Goal: Task Accomplishment & Management: Complete application form

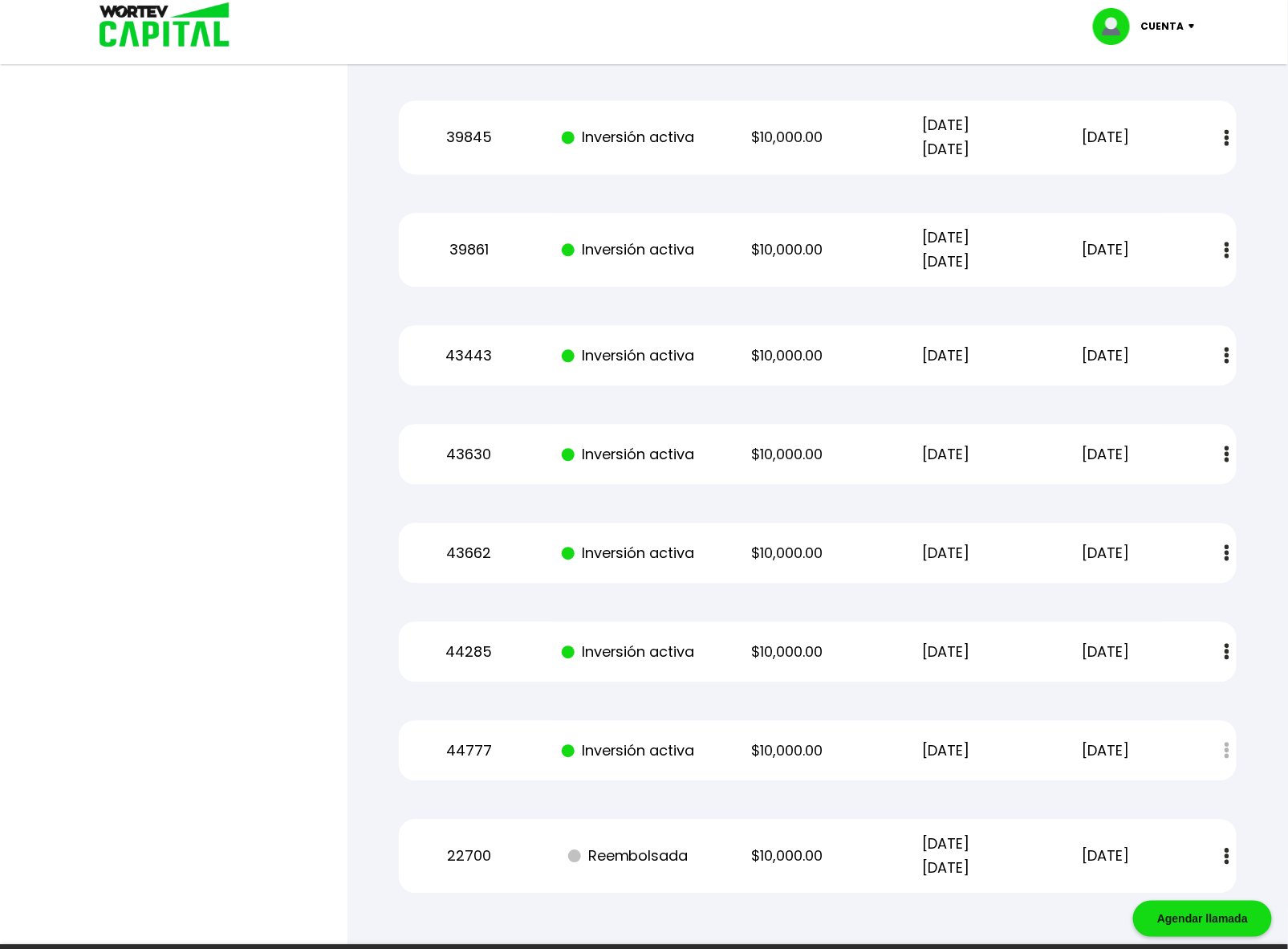
scroll to position [3428, 0]
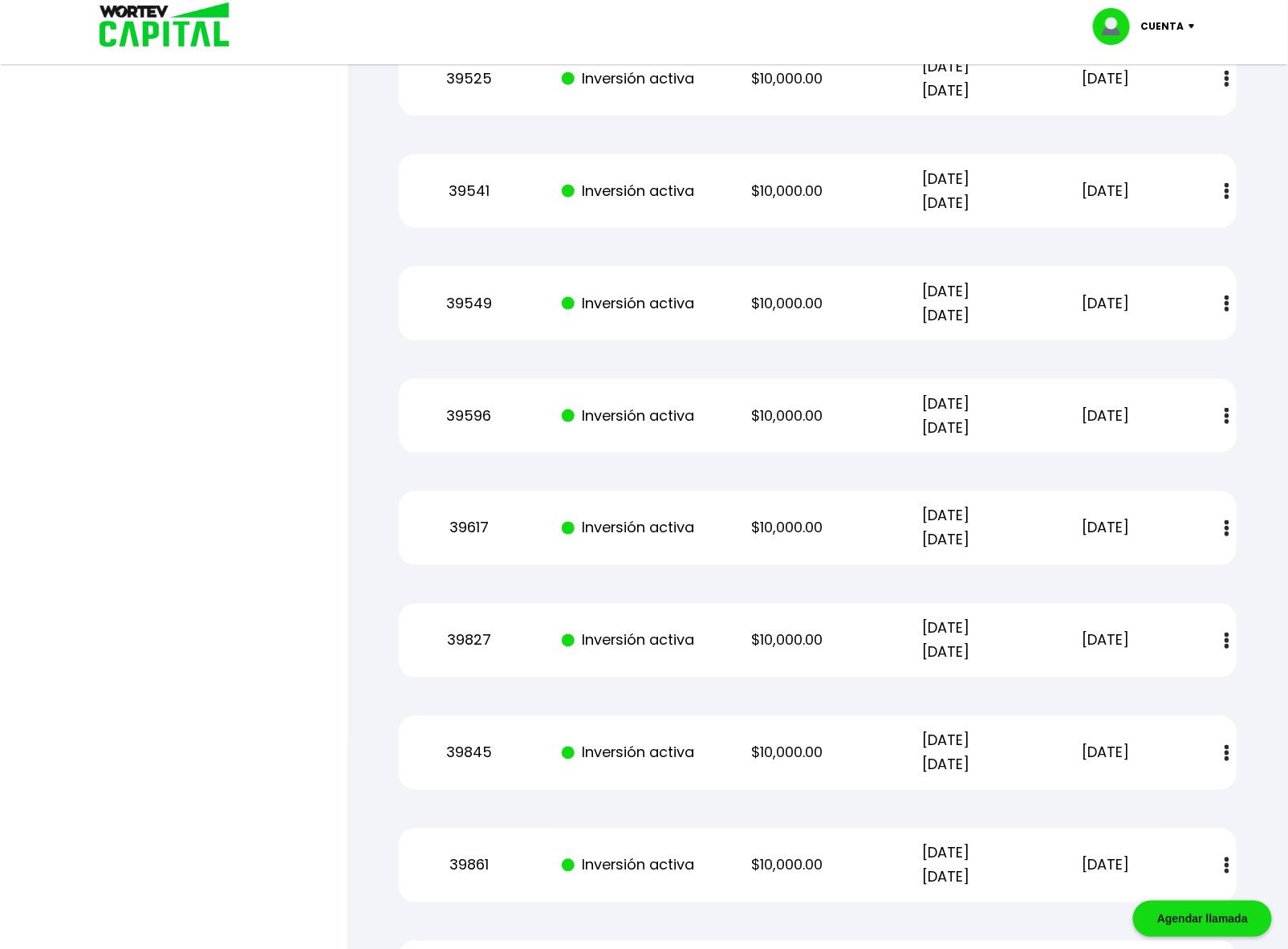
drag, startPoint x: 596, startPoint y: 652, endPoint x: 520, endPoint y: 269, distance: 390.5
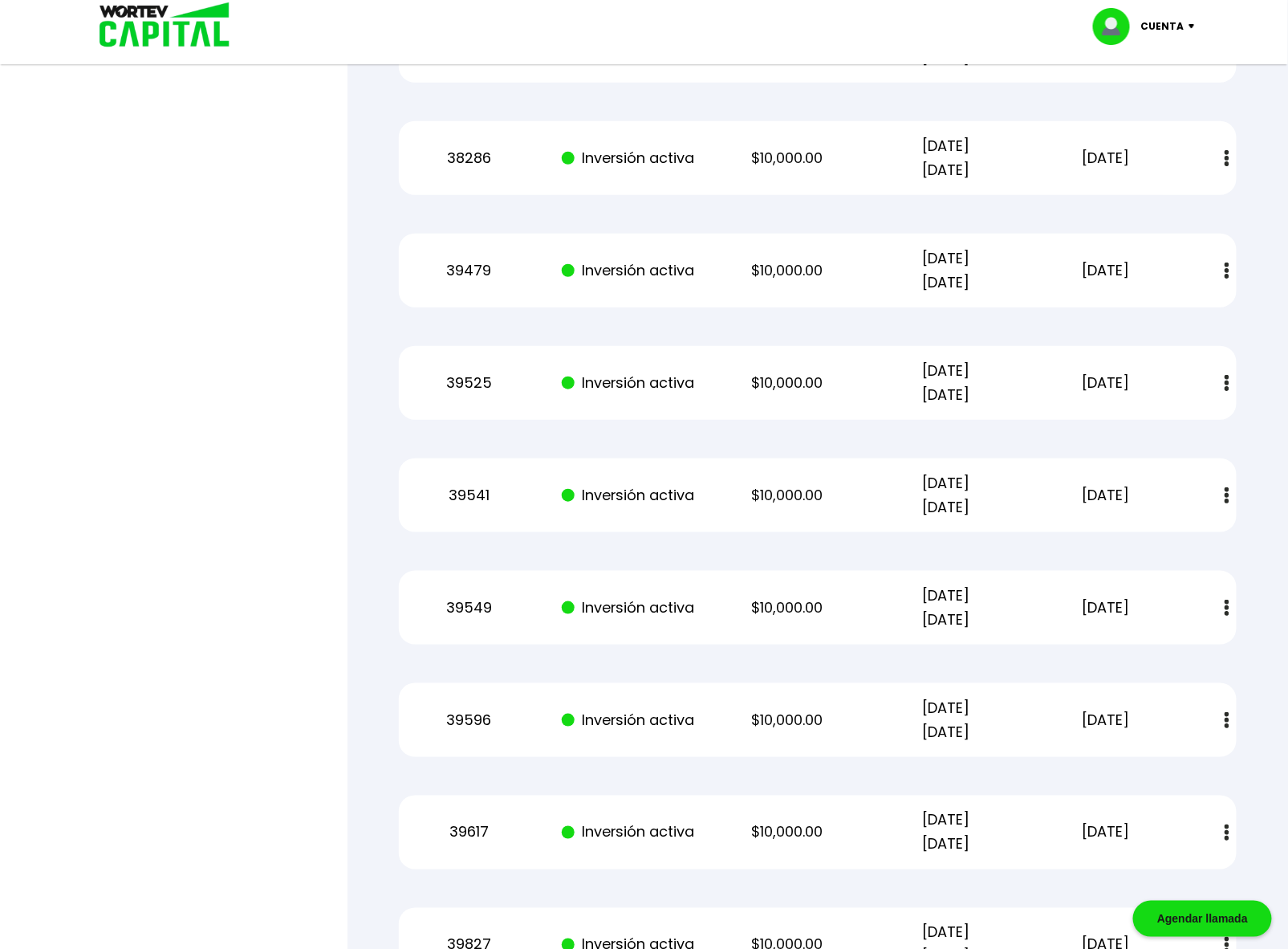
drag, startPoint x: 535, startPoint y: 225, endPoint x: 532, endPoint y: 2, distance: 223.0
drag, startPoint x: 594, startPoint y: 210, endPoint x: 511, endPoint y: 1, distance: 224.9
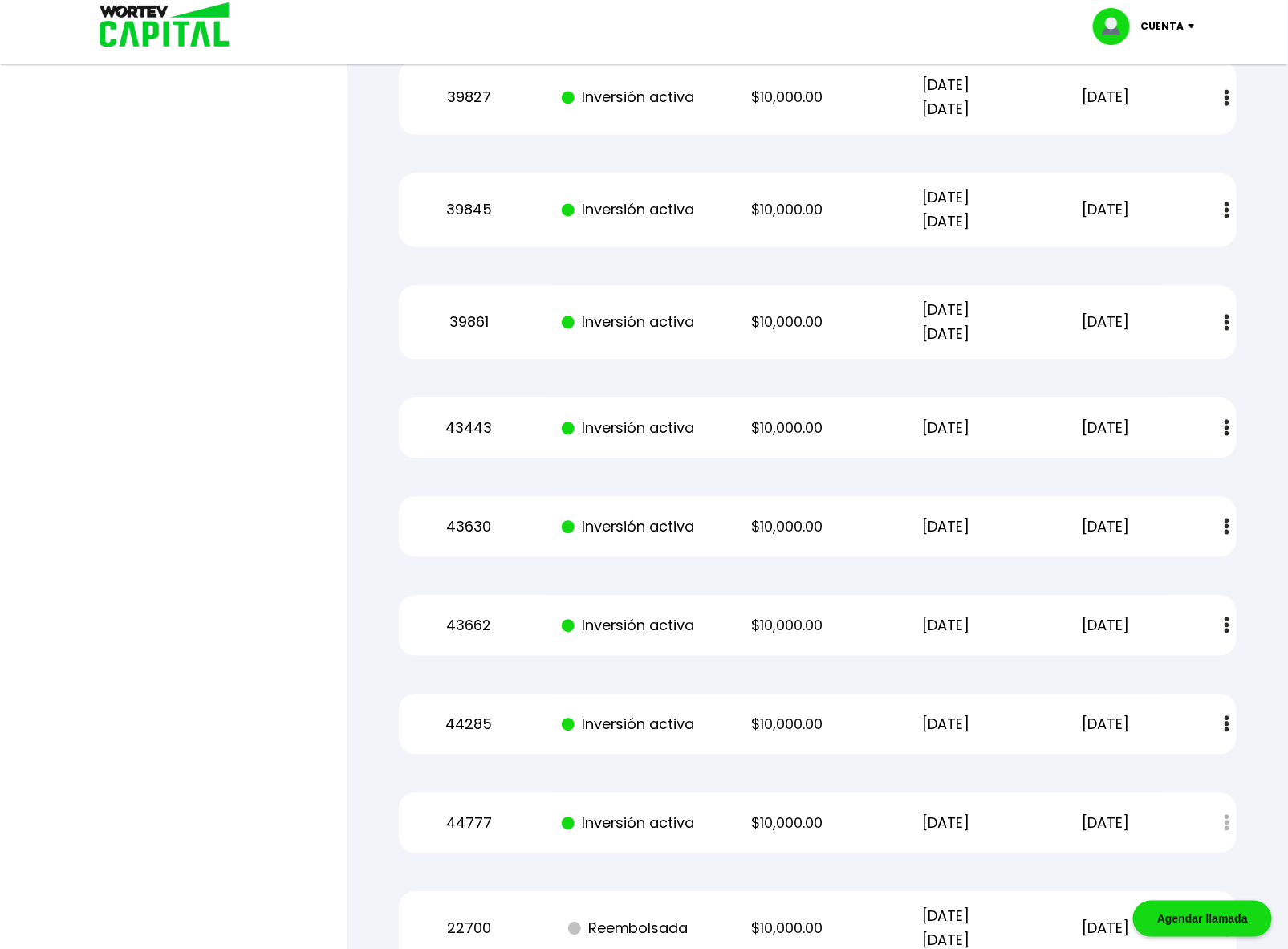
scroll to position [3695, 0]
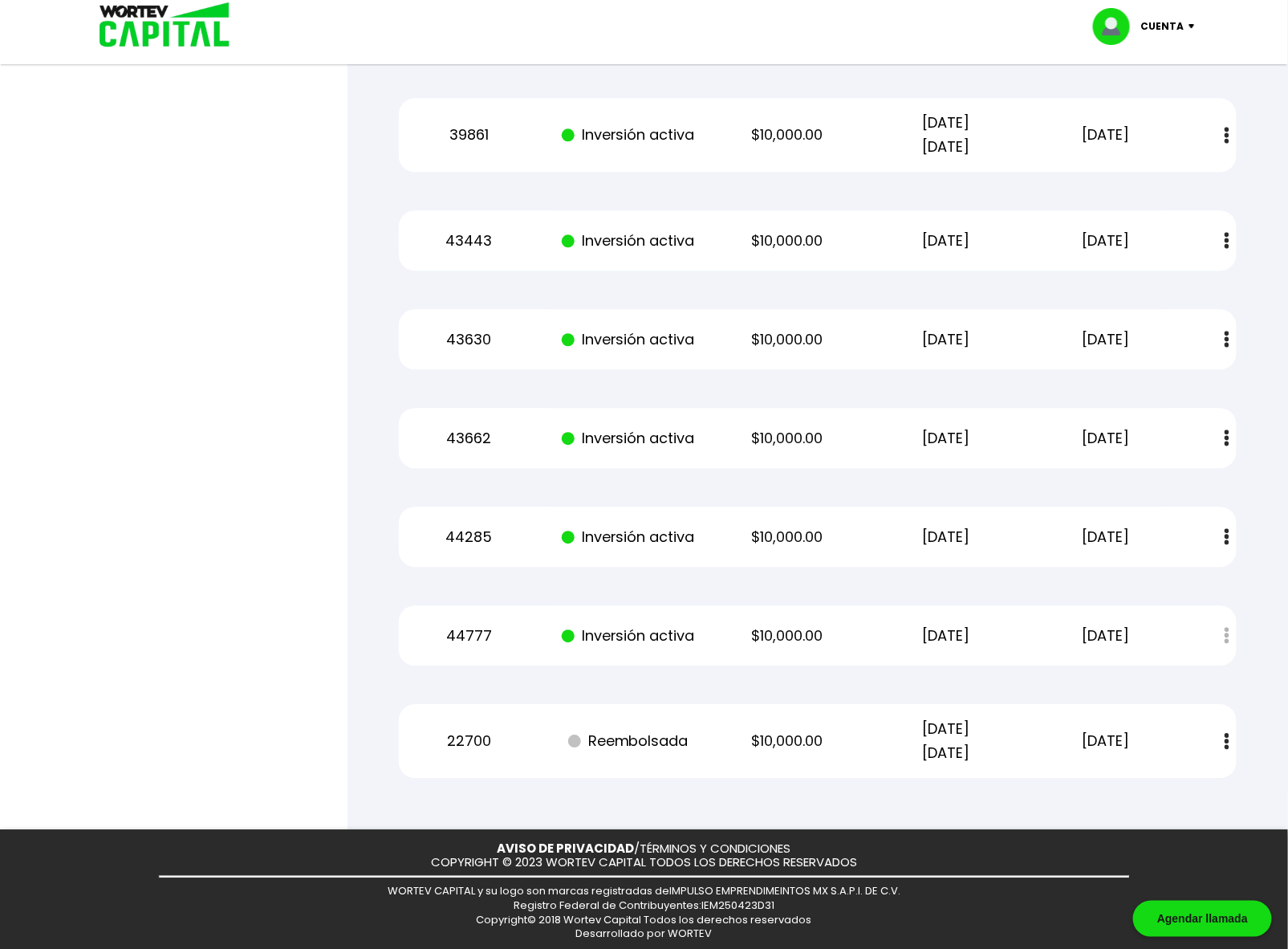
drag, startPoint x: 327, startPoint y: 387, endPoint x: 304, endPoint y: 165, distance: 223.2
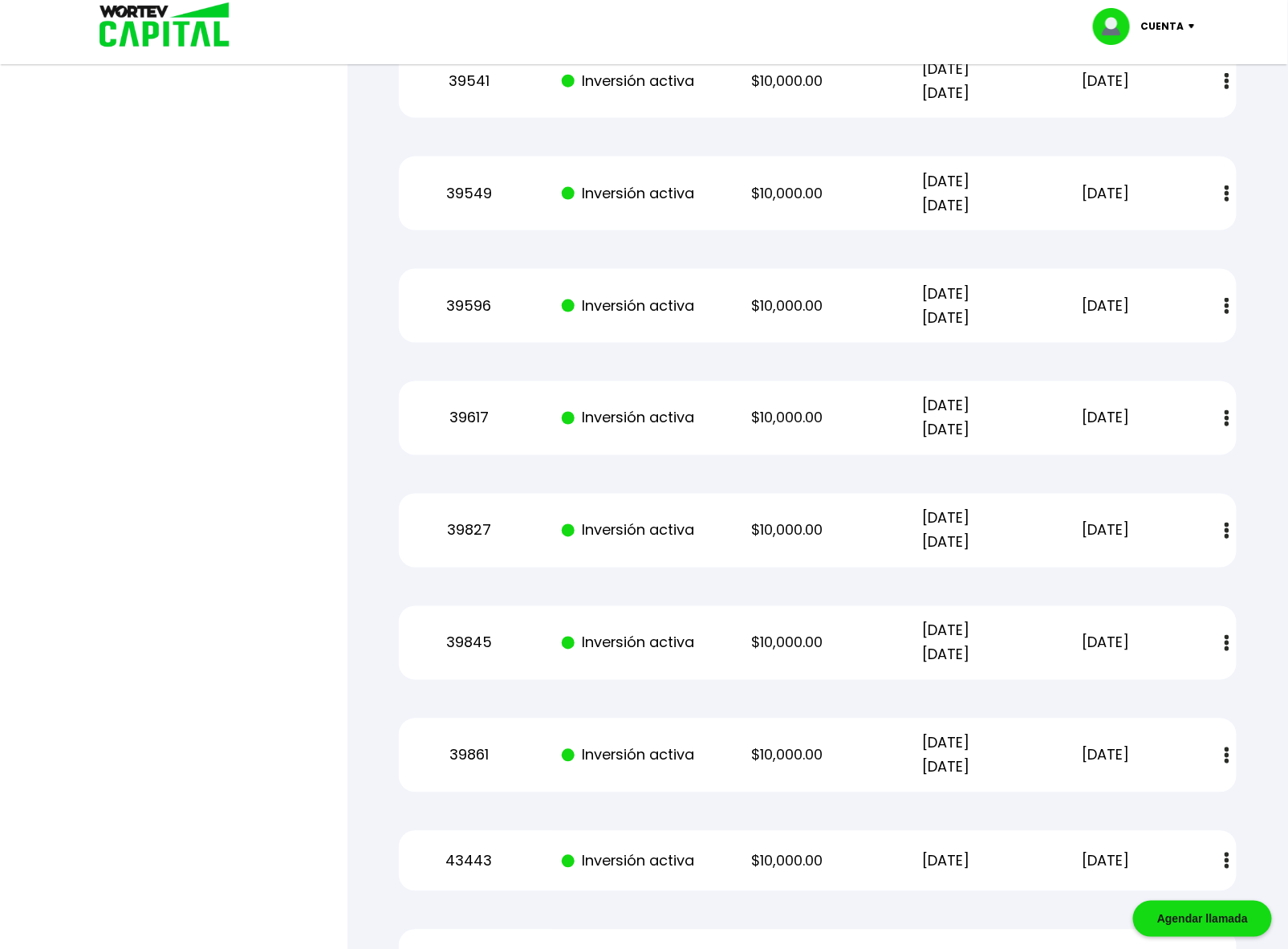
scroll to position [2692, 0]
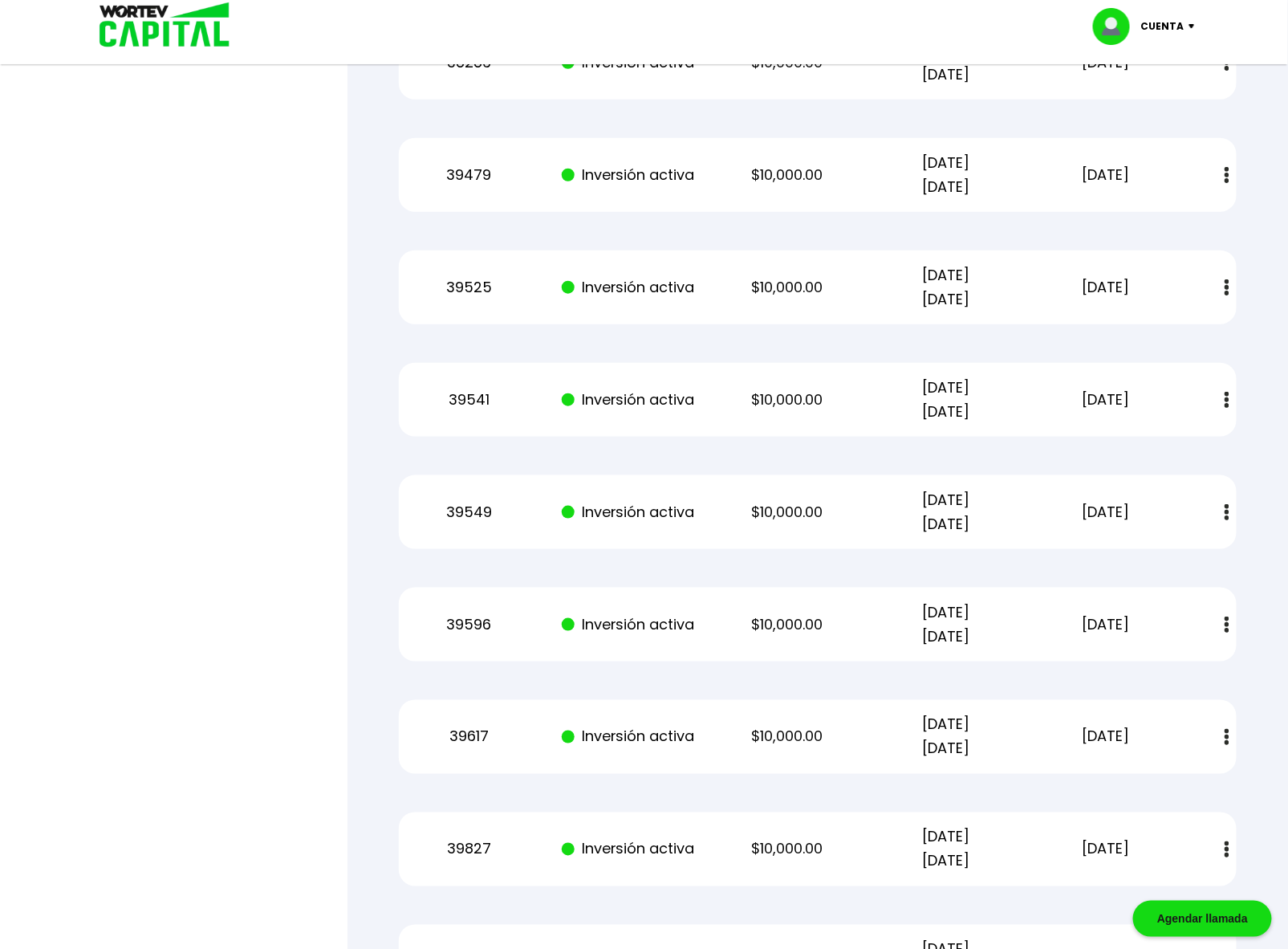
drag, startPoint x: 304, startPoint y: 165, endPoint x: 304, endPoint y: 68, distance: 97.0
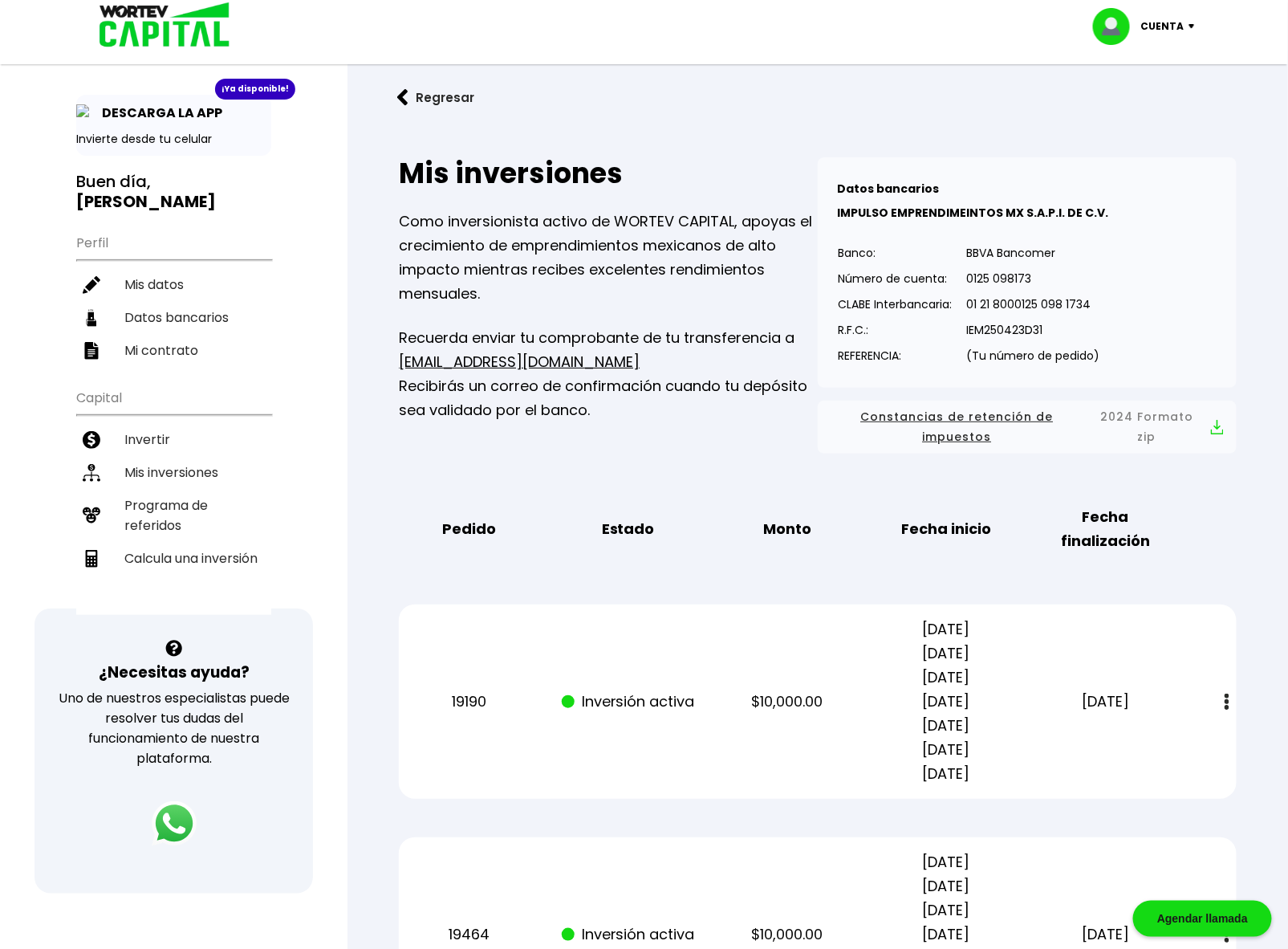
scroll to position [0, 0]
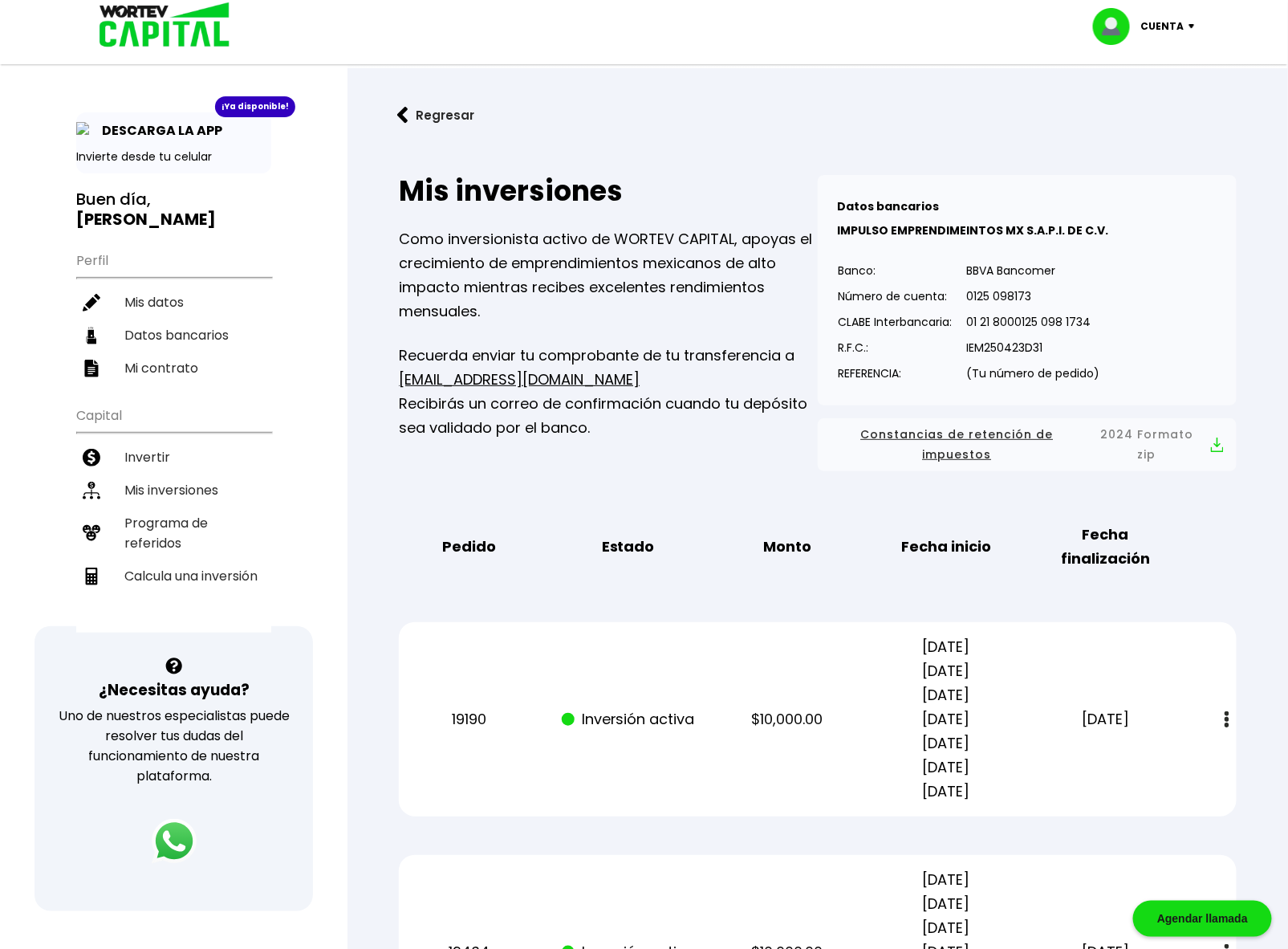
click at [145, 27] on img at bounding box center [159, 26] width 153 height 53
click at [127, 441] on li "Invertir" at bounding box center [174, 457] width 195 height 33
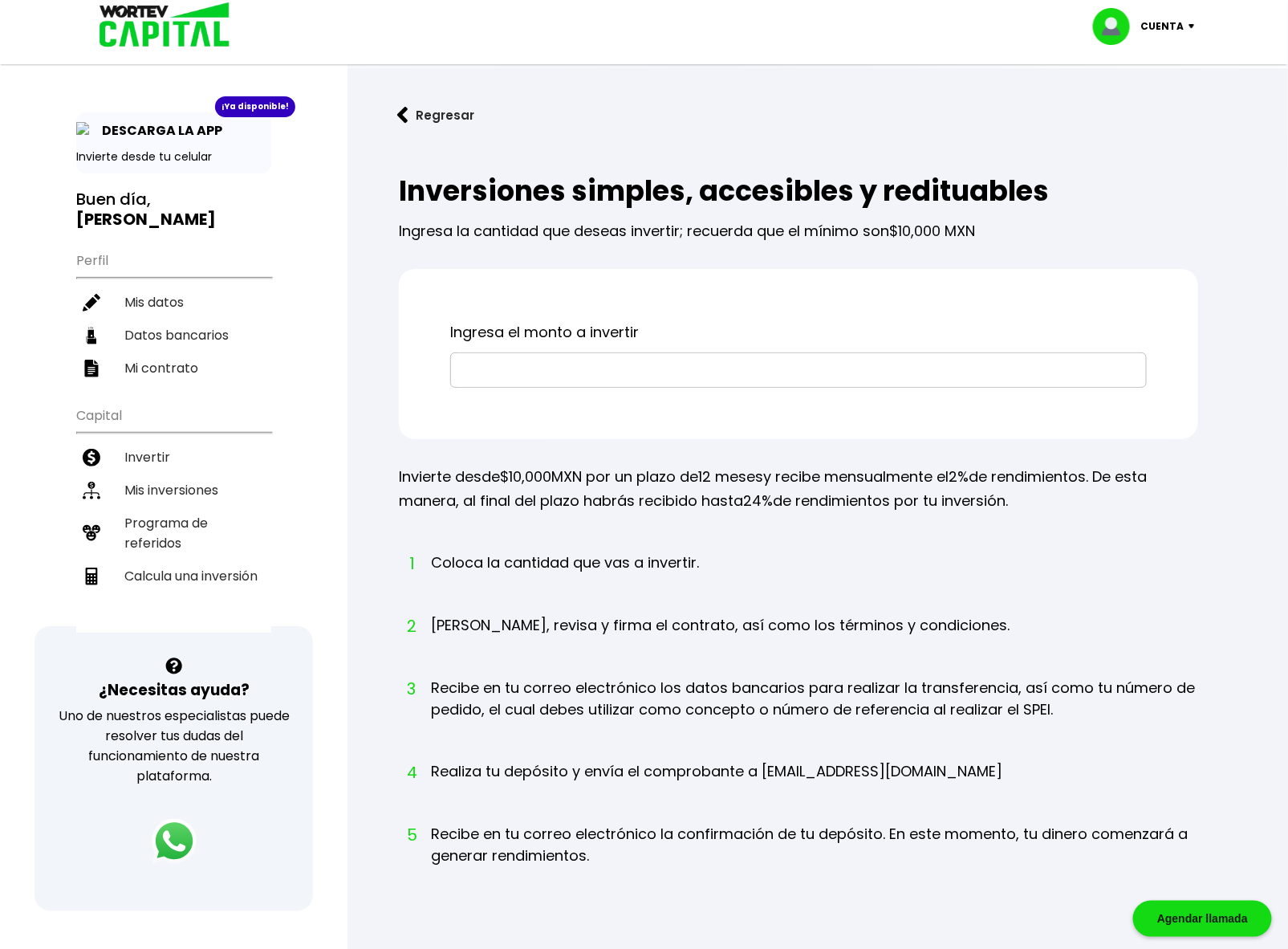
click at [142, 123] on p "DESCARGA LA APP" at bounding box center [158, 131] width 128 height 20
click at [164, 208] on b "[PERSON_NAME]" at bounding box center [146, 219] width 140 height 23
click at [424, 115] on button "Regresar" at bounding box center [436, 115] width 125 height 42
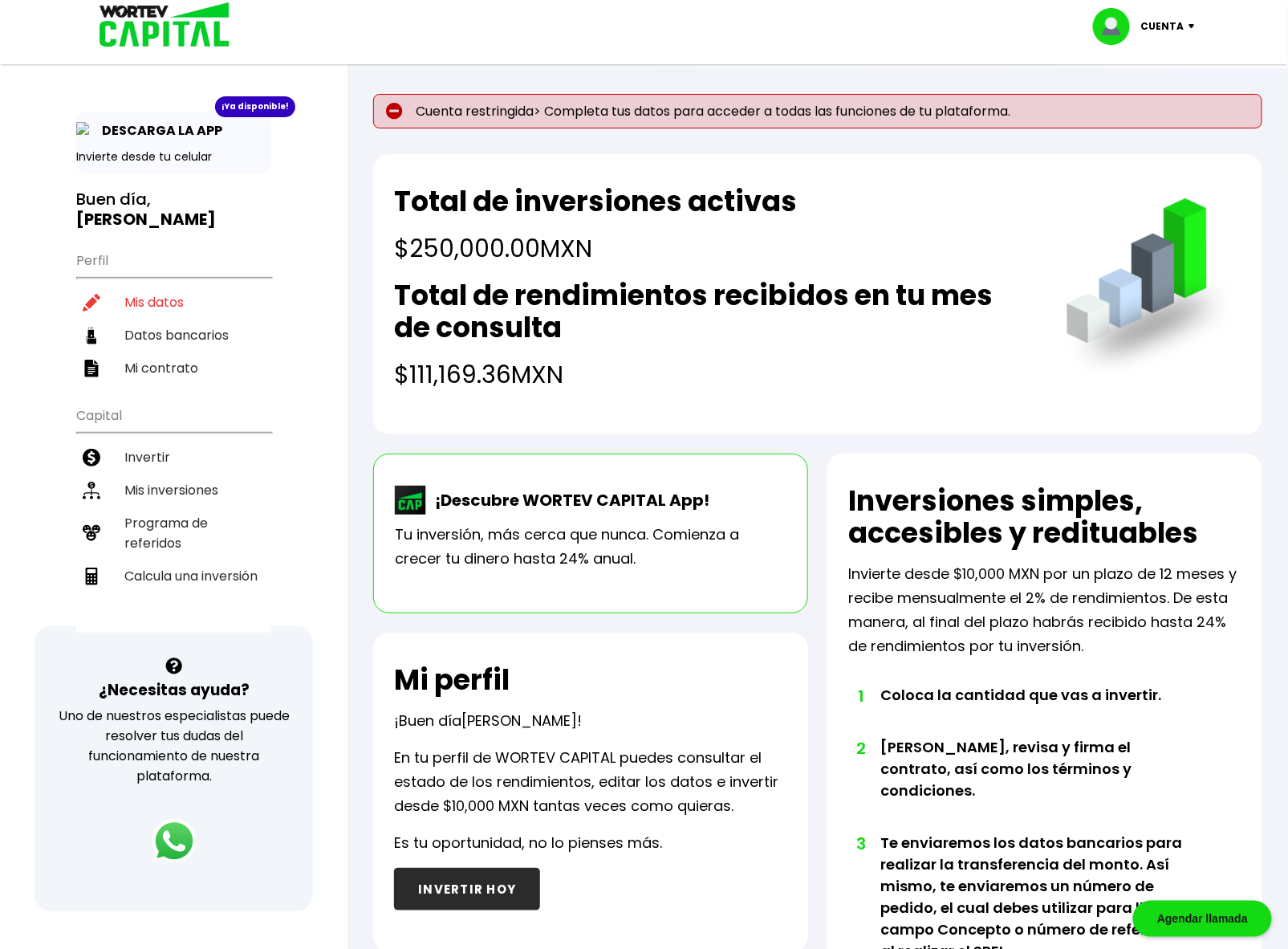
click at [549, 115] on p "Cuenta restringida> Completa tus datos para acceder a todas las funciones de tu…" at bounding box center [817, 111] width 889 height 35
click at [161, 286] on li "Mis datos" at bounding box center [174, 302] width 195 height 33
select select "Hombre"
select select "Posgrado"
select select "CH"
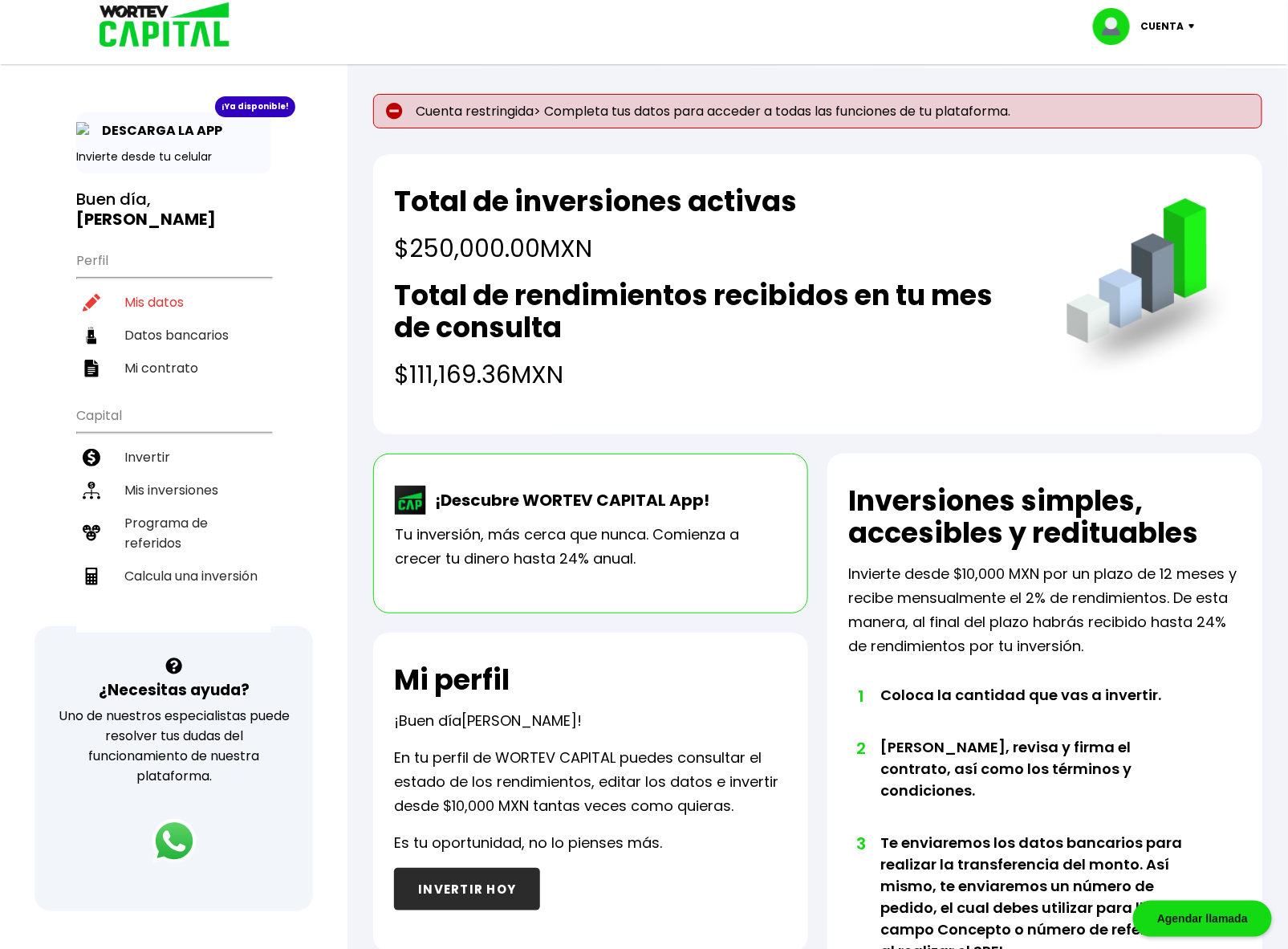
select select "BBVA Bancomer"
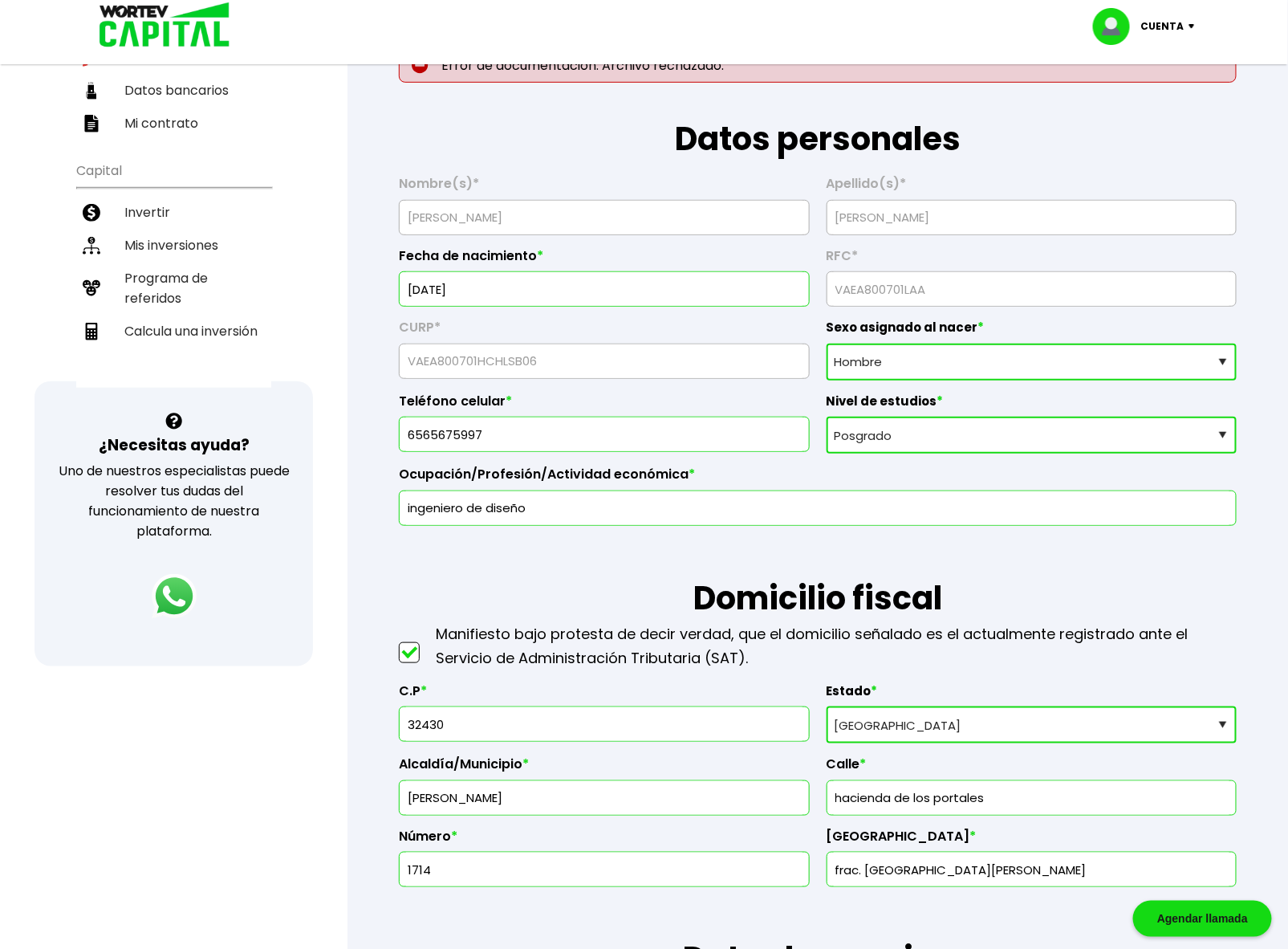
scroll to position [356, 0]
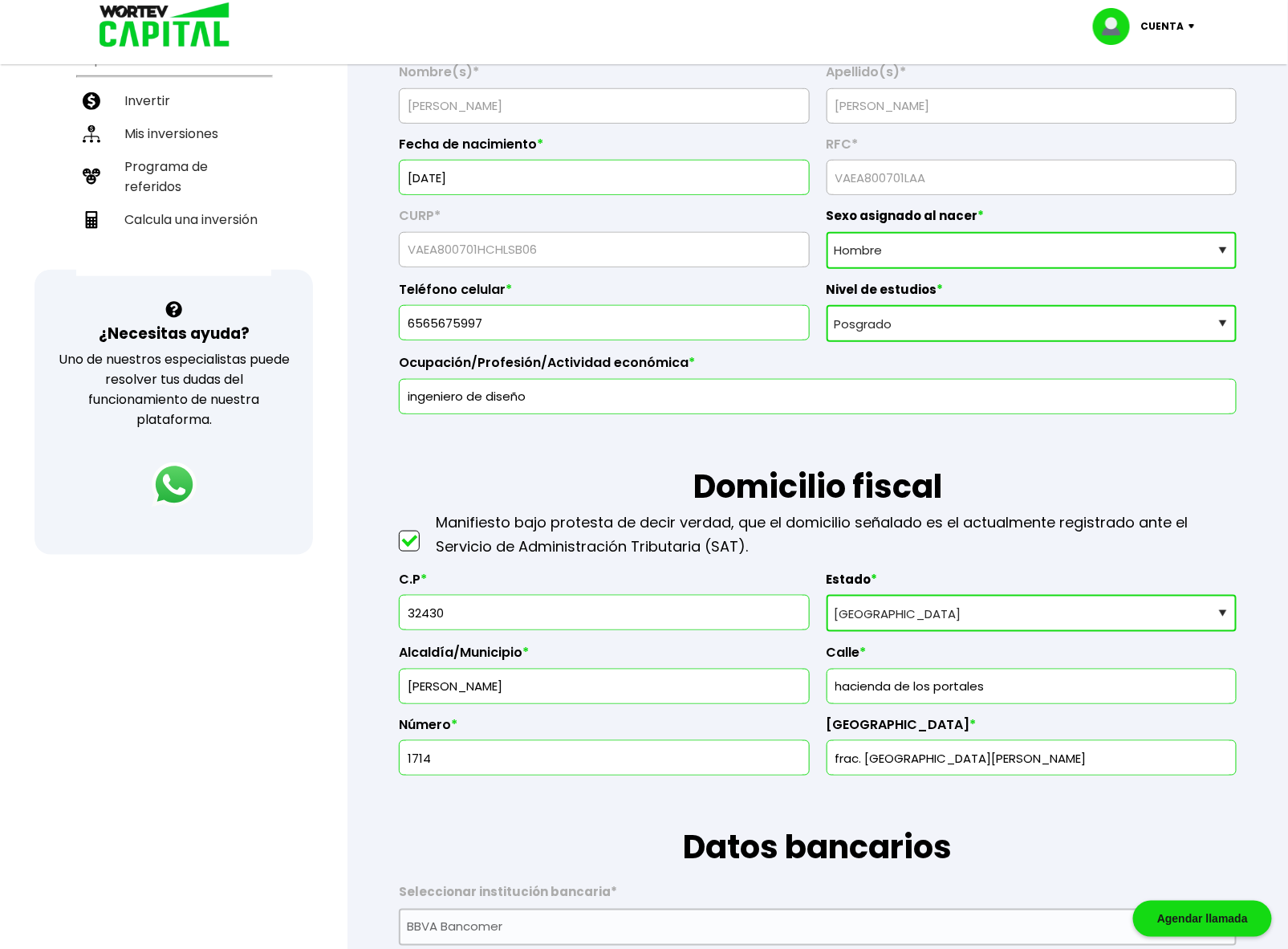
click at [983, 683] on input "hacienda de los portales" at bounding box center [1031, 686] width 396 height 34
drag, startPoint x: 989, startPoint y: 687, endPoint x: 772, endPoint y: 695, distance: 217.1
click at [772, 691] on div "C.P * 32430 Estado * Selecciona tu estado [GEOGRAPHIC_DATA] [GEOGRAPHIC_DATA][U…" at bounding box center [817, 667] width 838 height 217
type input "p"
type input "parque plateado sur"
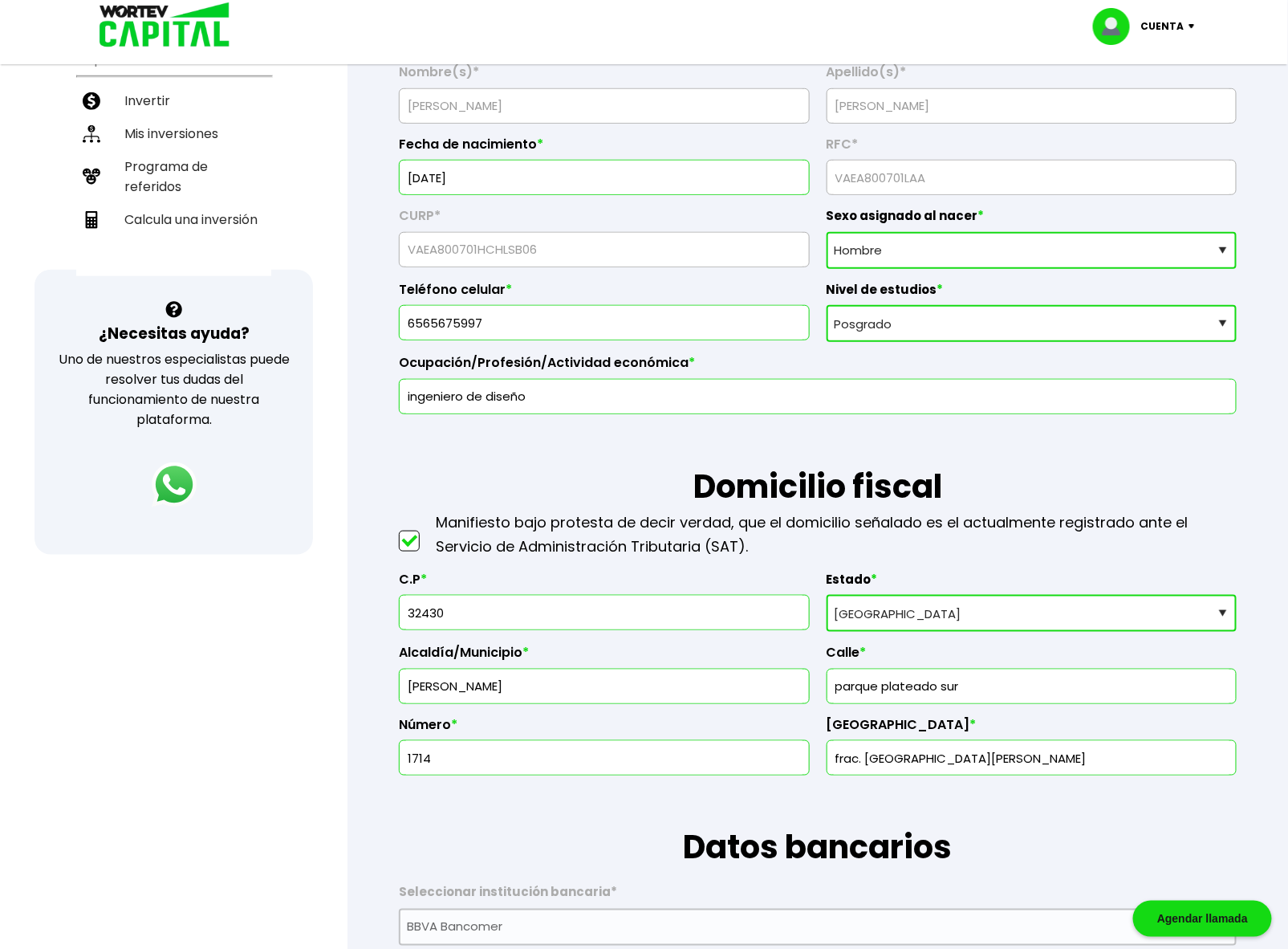
drag, startPoint x: 446, startPoint y: 759, endPoint x: 352, endPoint y: 760, distance: 94.0
type input "6707"
click at [983, 758] on input "frac. [GEOGRAPHIC_DATA][PERSON_NAME]" at bounding box center [1031, 758] width 396 height 34
drag, startPoint x: 822, startPoint y: 752, endPoint x: 717, endPoint y: 759, distance: 105.2
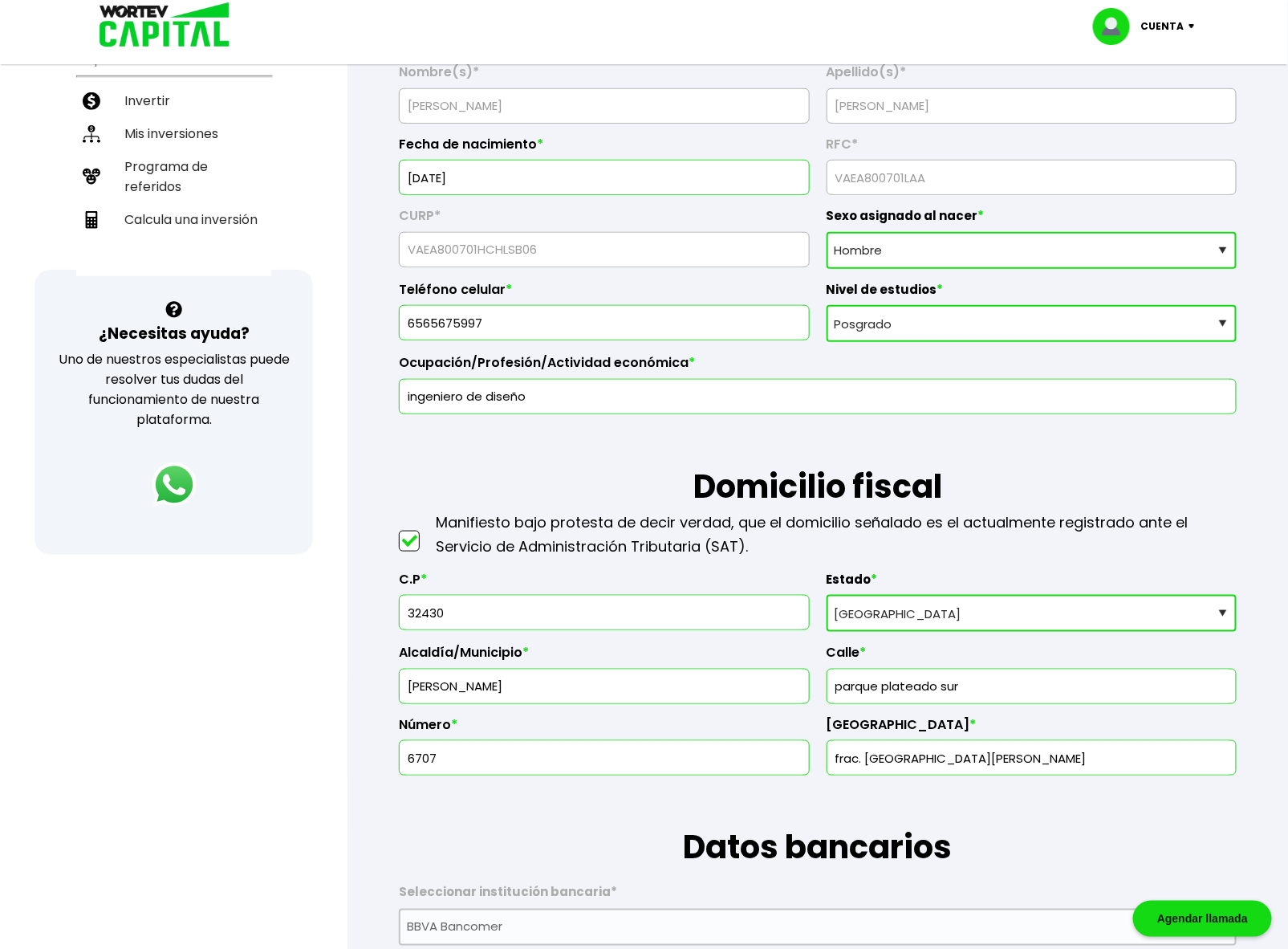
click at [699, 752] on div "C.P * 32430 Estado * Selecciona tu estado [GEOGRAPHIC_DATA] [GEOGRAPHIC_DATA][U…" at bounding box center [817, 667] width 838 height 217
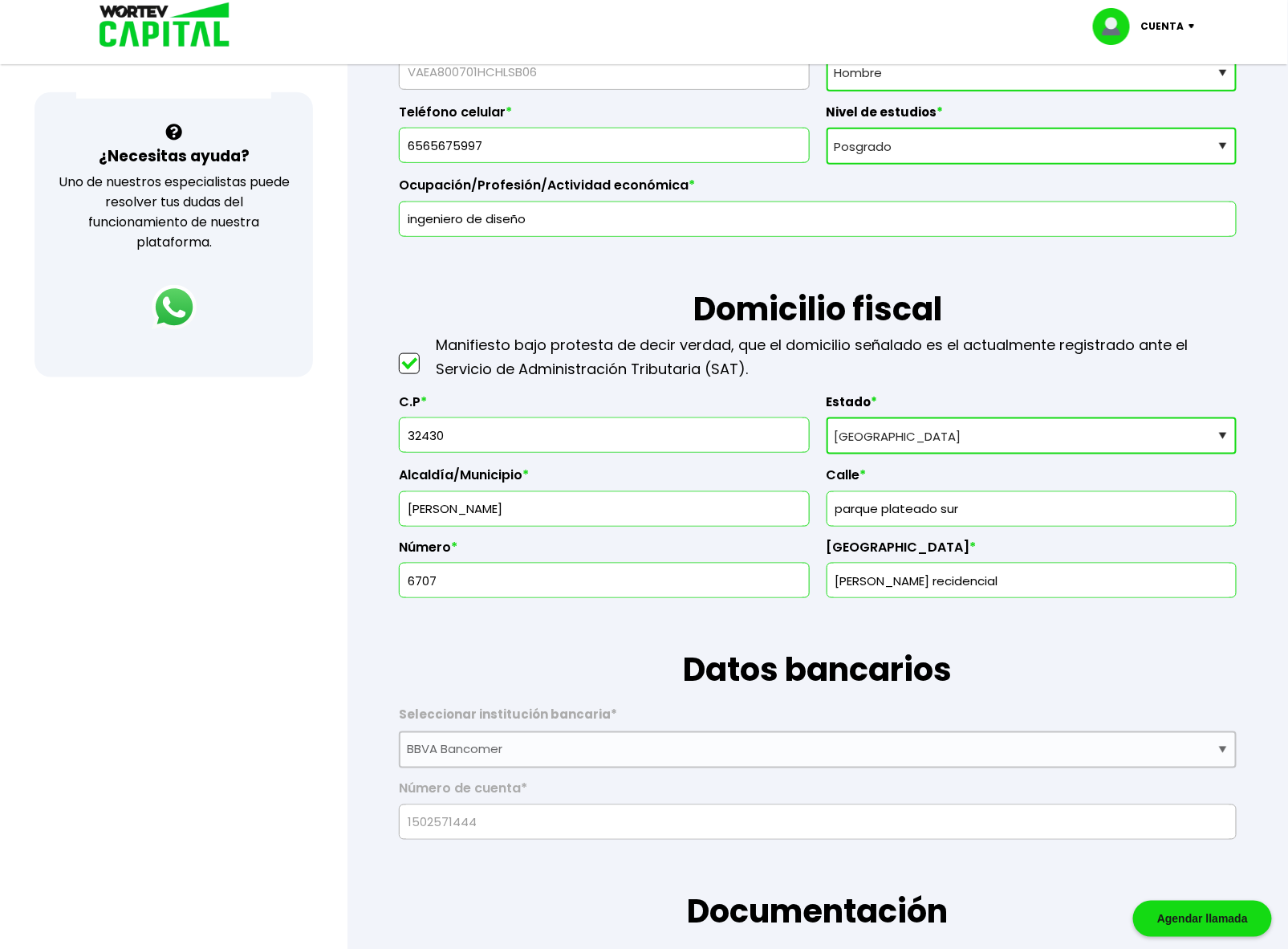
scroll to position [534, 0]
type input "[PERSON_NAME] recidencial"
click at [560, 422] on input "32430" at bounding box center [604, 434] width 396 height 34
drag, startPoint x: 495, startPoint y: 427, endPoint x: 307, endPoint y: 433, distance: 188.1
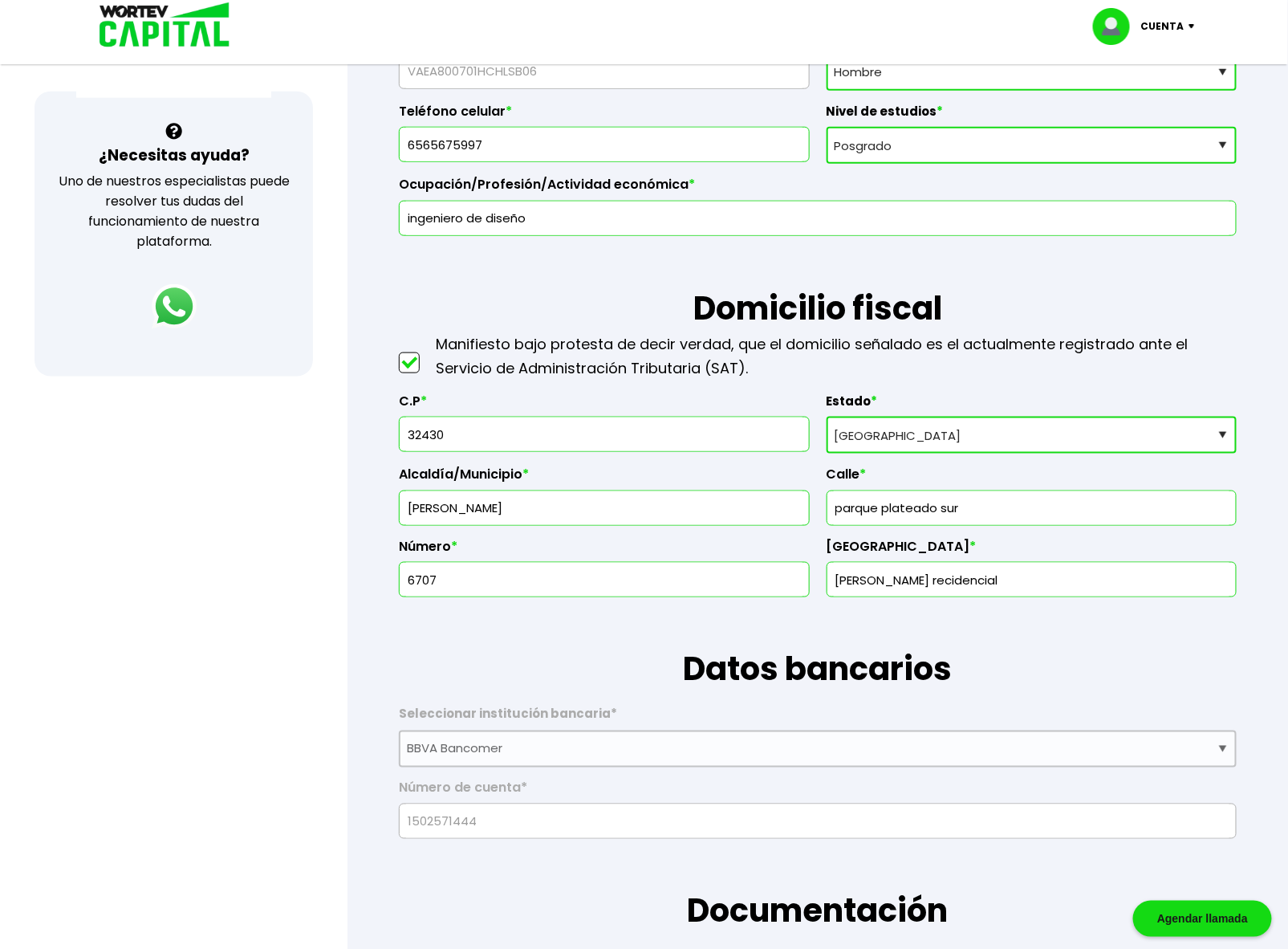
click at [923, 639] on h1 "Datos bancarios" at bounding box center [817, 645] width 838 height 97
click at [1197, 694] on div "Seleccionar institución bancaria * Selecciona tu banco ABC Capital Actinver Afi…" at bounding box center [817, 730] width 838 height 74
drag, startPoint x: 422, startPoint y: 426, endPoint x: 541, endPoint y: 443, distance: 120.2
click at [541, 443] on input "32430" at bounding box center [604, 434] width 396 height 34
type input "32659"
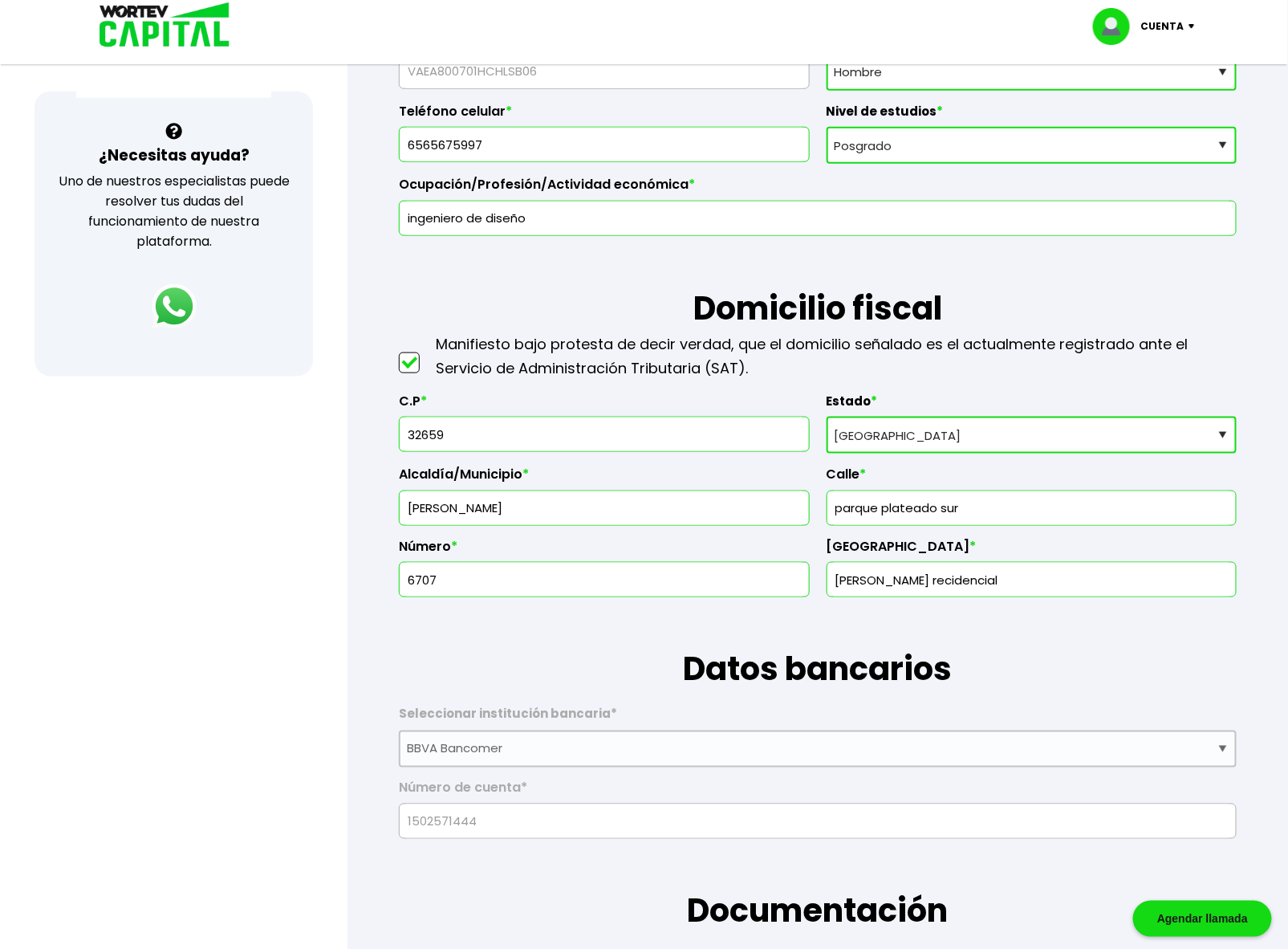
type input "[PERSON_NAME]"
type input "[PERSON_NAME] Residencial"
type input "32659"
click at [556, 649] on h1 "Datos bancarios" at bounding box center [817, 645] width 838 height 97
click at [872, 503] on input "text" at bounding box center [1031, 508] width 396 height 34
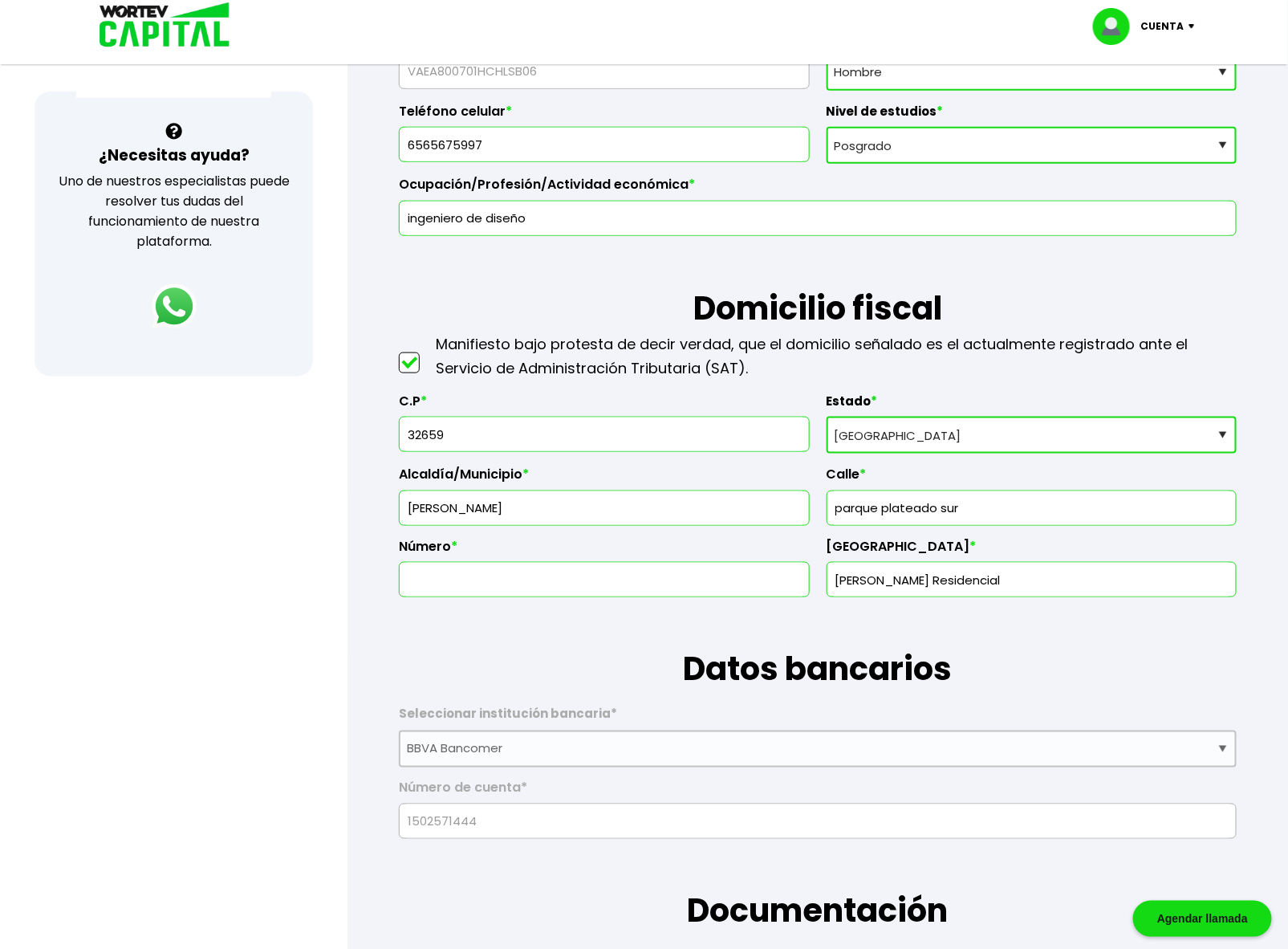
type input "parque plateado sur"
type input "6707"
click at [659, 628] on h1 "Datos bancarios" at bounding box center [817, 645] width 838 height 97
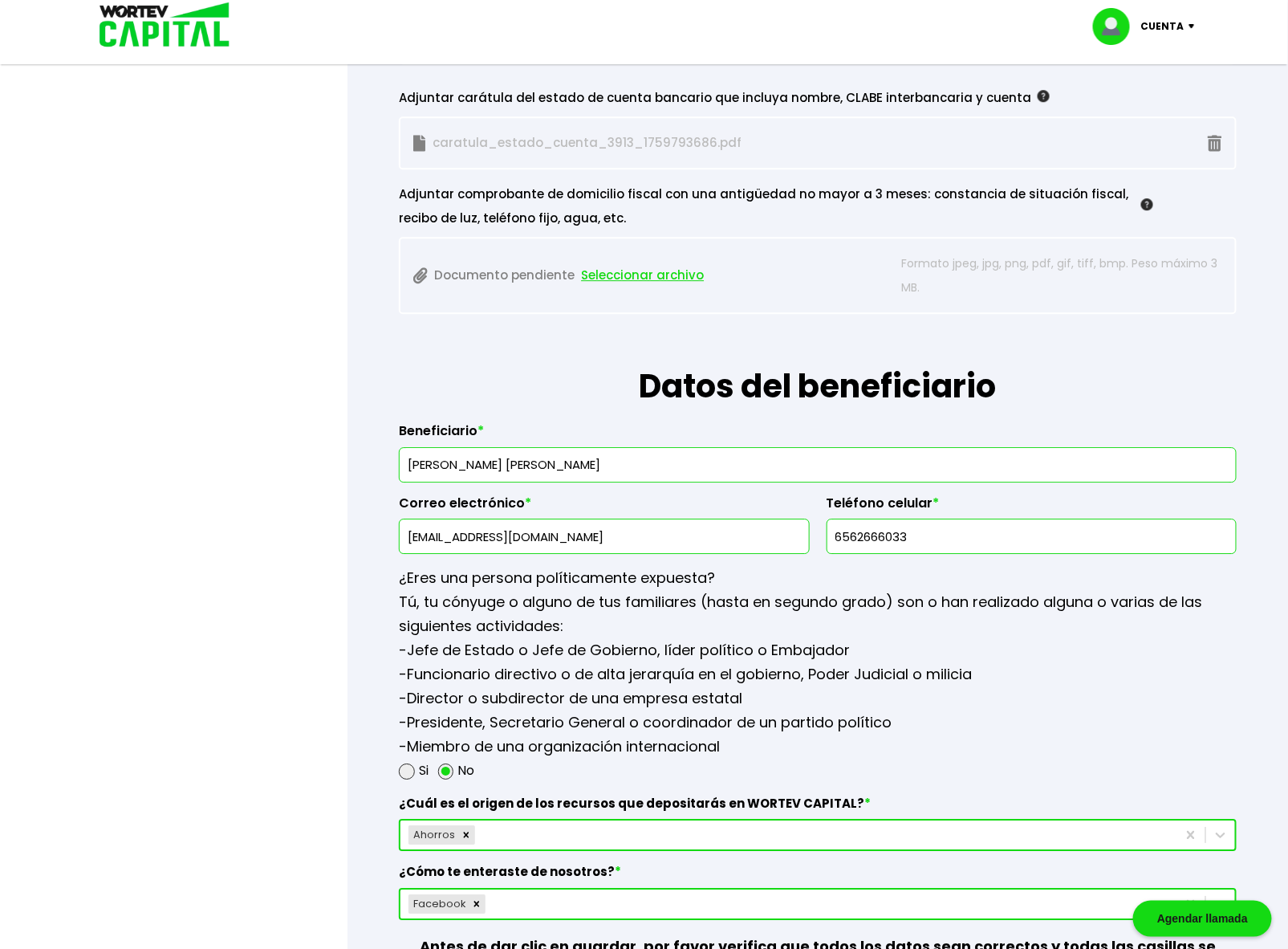
scroll to position [1605, 0]
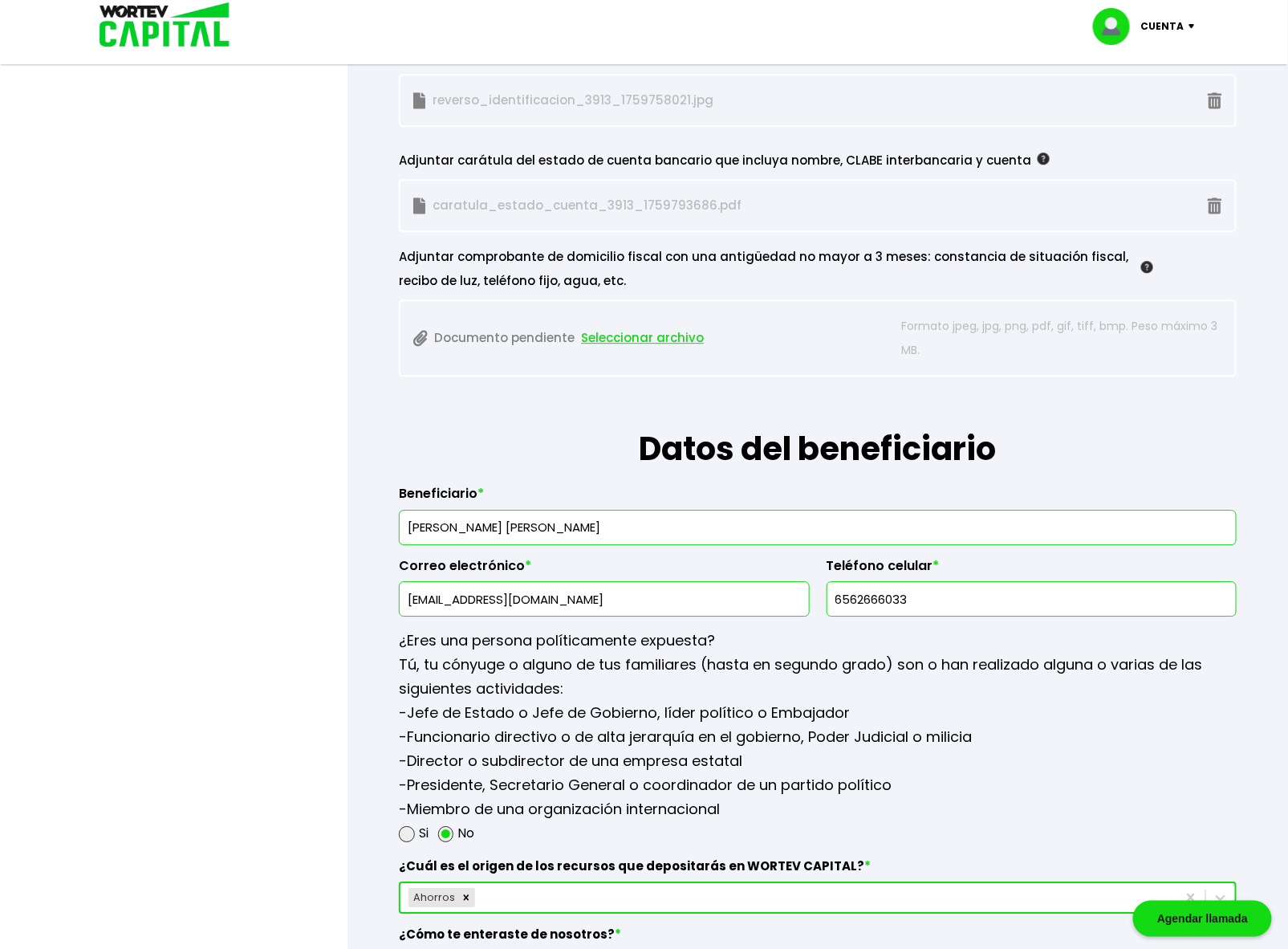
click at [624, 519] on input "[PERSON_NAME] [PERSON_NAME]" at bounding box center [817, 528] width 823 height 34
drag, startPoint x: 660, startPoint y: 523, endPoint x: 324, endPoint y: 525, distance: 336.0
click at [341, 525] on div "¡Ya disponible! DESCARGA LA APP Invierte desde tu celular Buen día, [PERSON_NAM…" at bounding box center [644, 49] width 1288 height 3278
type input "[PERSON_NAME]"
click at [586, 593] on input "[EMAIL_ADDRESS][DOMAIN_NAME]" at bounding box center [604, 599] width 396 height 34
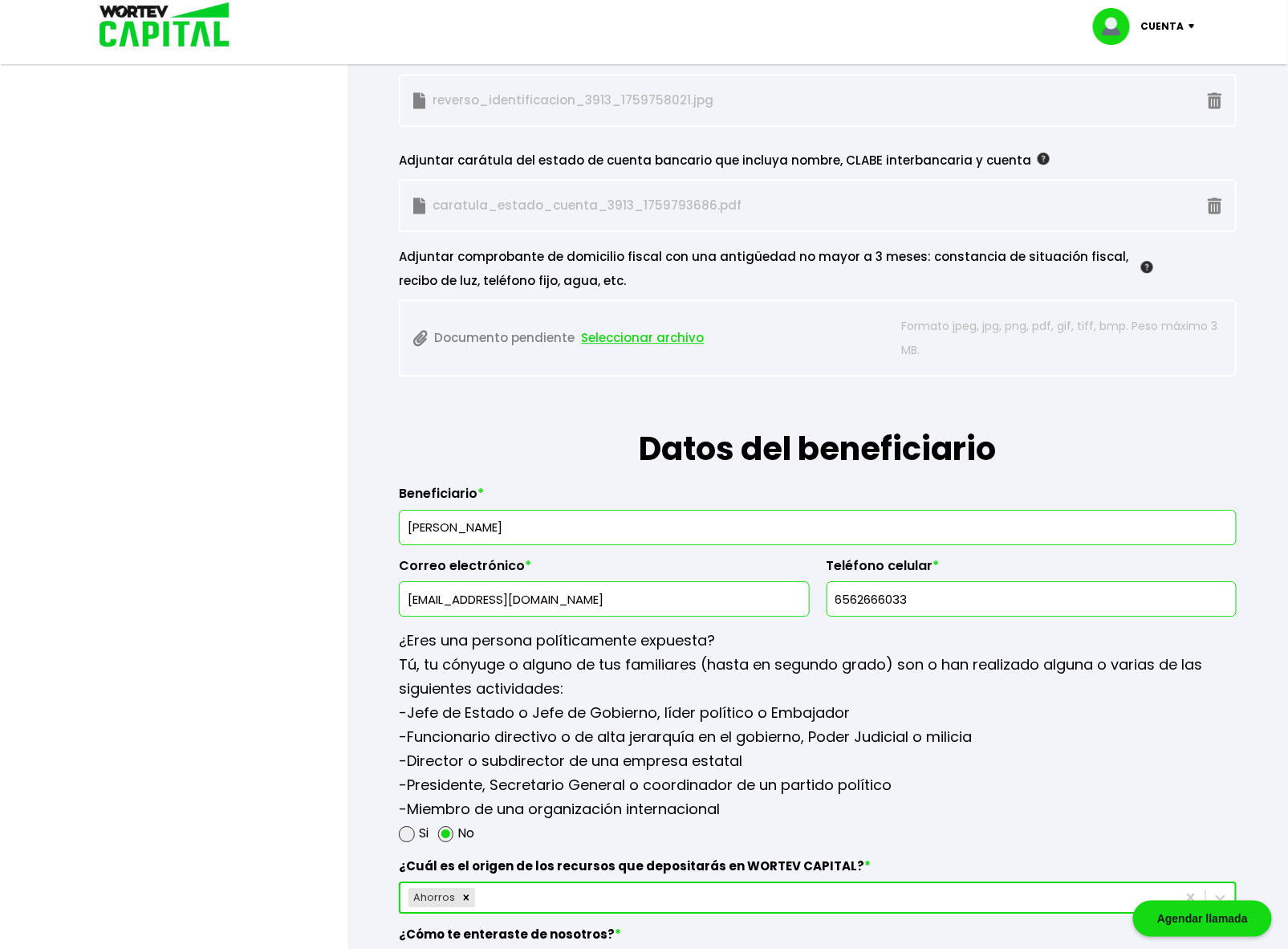
drag, startPoint x: 594, startPoint y: 591, endPoint x: 455, endPoint y: 595, distance: 139.1
click at [487, 599] on input "[EMAIL_ADDRESS][DOMAIN_NAME]" at bounding box center [604, 599] width 396 height 34
click at [565, 593] on input "[EMAIL_ADDRESS][DOMAIN_NAME]" at bounding box center [604, 599] width 396 height 34
click at [583, 589] on input "[EMAIL_ADDRESS][DOMAIN_NAME]" at bounding box center [604, 599] width 396 height 34
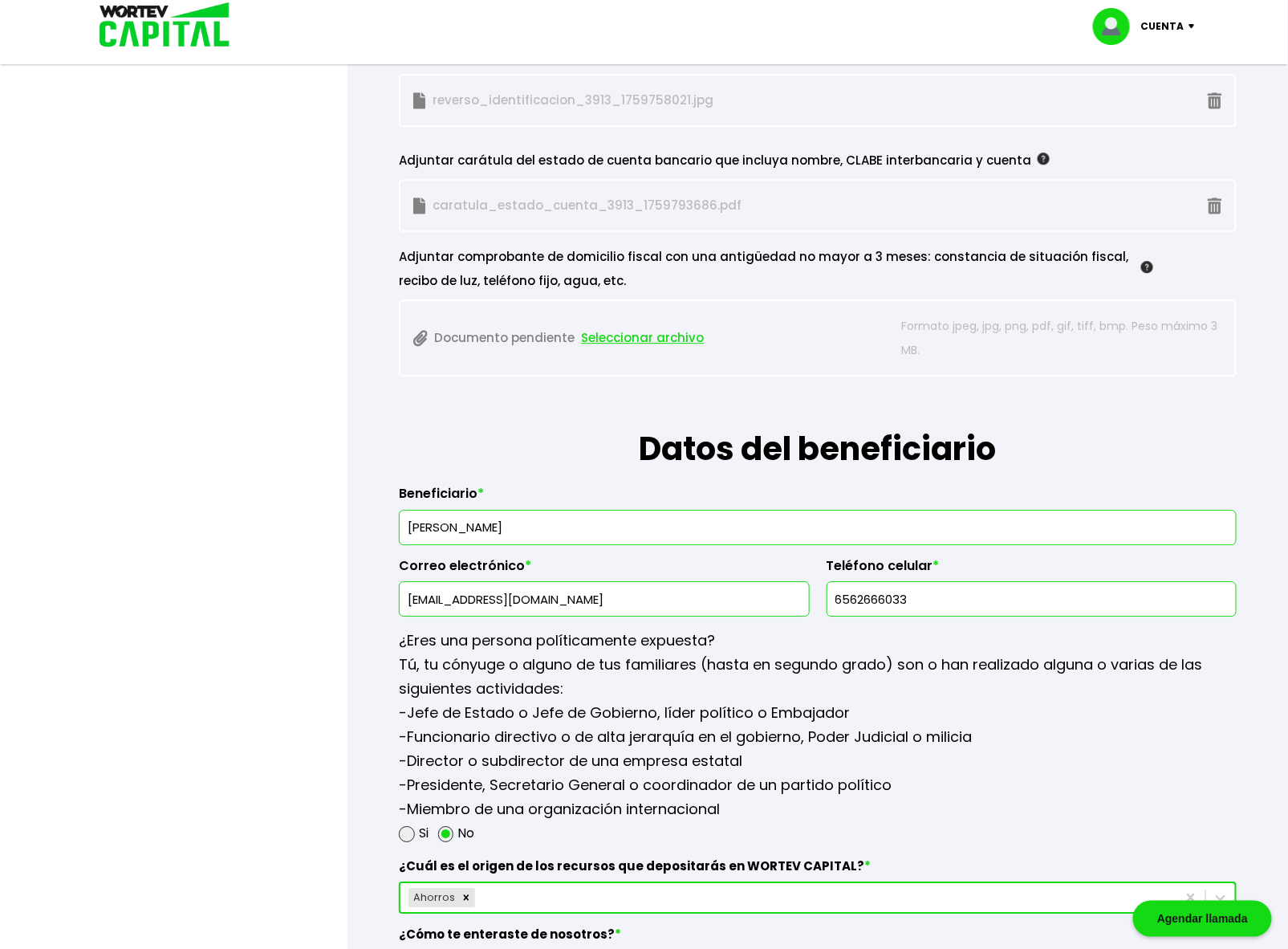
drag, startPoint x: 598, startPoint y: 589, endPoint x: 415, endPoint y: 567, distance: 184.3
click at [415, 567] on div "Correo electrónico * [EMAIL_ADDRESS][DOMAIN_NAME]" at bounding box center [604, 581] width 410 height 72
click at [581, 599] on input "[EMAIL_ADDRESS][DOMAIN_NAME]" at bounding box center [604, 599] width 396 height 34
click at [598, 596] on input "[EMAIL_ADDRESS][DOMAIN_NAME]" at bounding box center [604, 599] width 396 height 34
drag, startPoint x: 610, startPoint y: 517, endPoint x: 389, endPoint y: 539, distance: 222.1
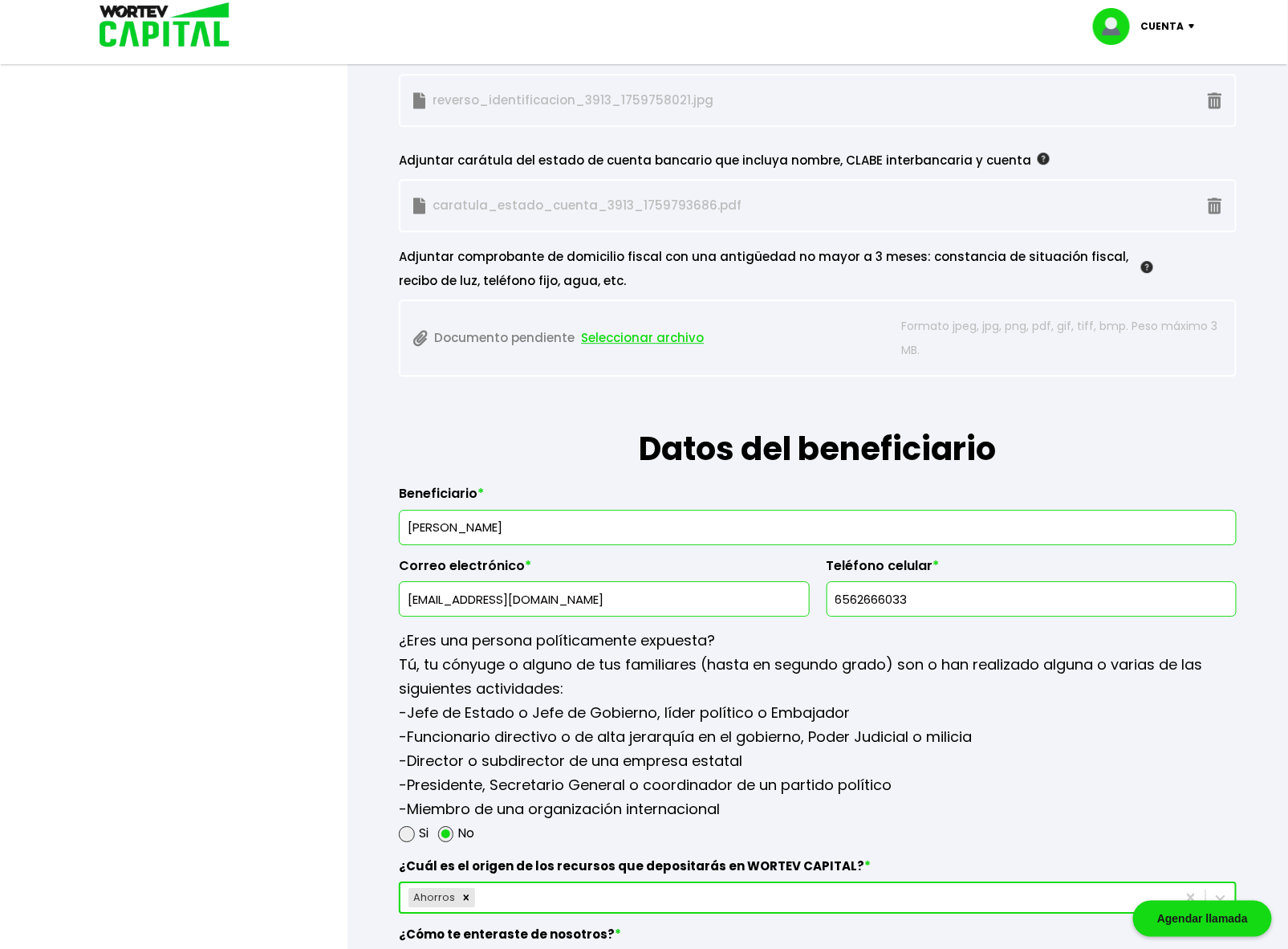
click at [343, 662] on div at bounding box center [644, 474] width 1288 height 949
click at [951, 603] on input "6562666033" at bounding box center [1031, 599] width 396 height 34
drag, startPoint x: 835, startPoint y: 591, endPoint x: 662, endPoint y: 597, distance: 173.1
click at [661, 595] on div "Beneficiario * [PERSON_NAME] Correo electrónico * [EMAIL_ADDRESS][DOMAIN_NAME] …" at bounding box center [817, 544] width 838 height 143
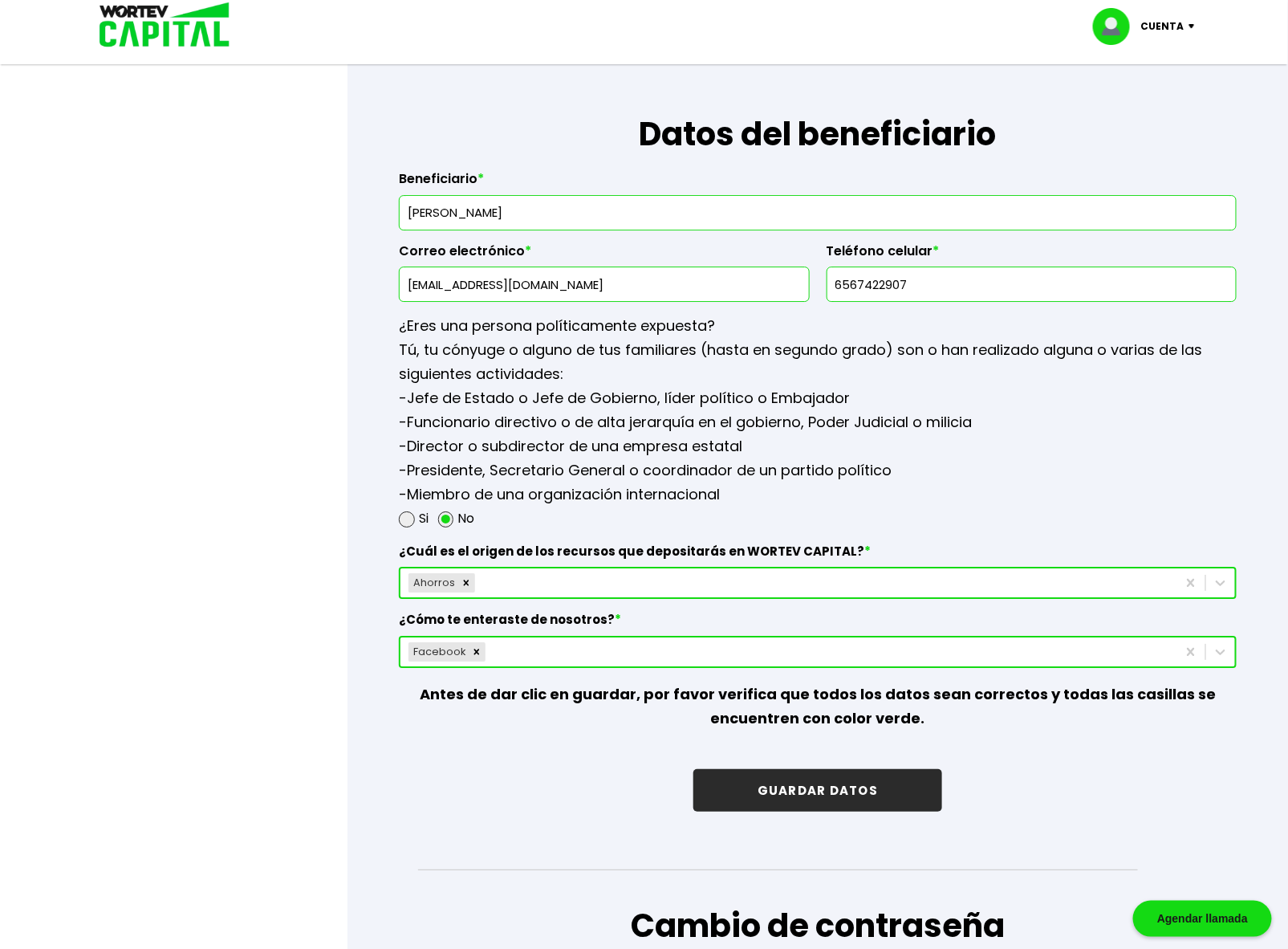
scroll to position [1962, 0]
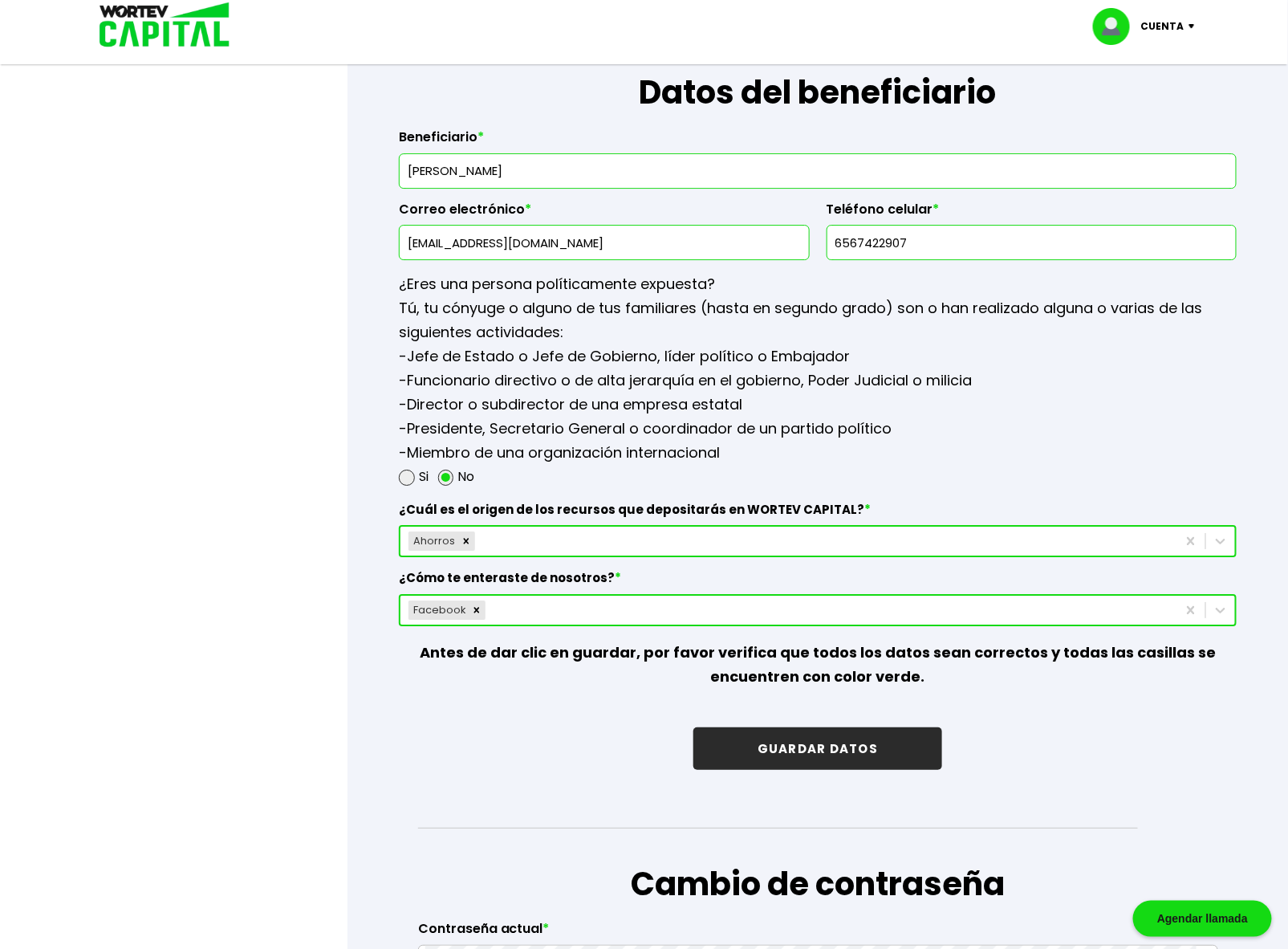
type input "6567422907"
click at [828, 733] on button "GUARDAR DATOS" at bounding box center [817, 749] width 248 height 42
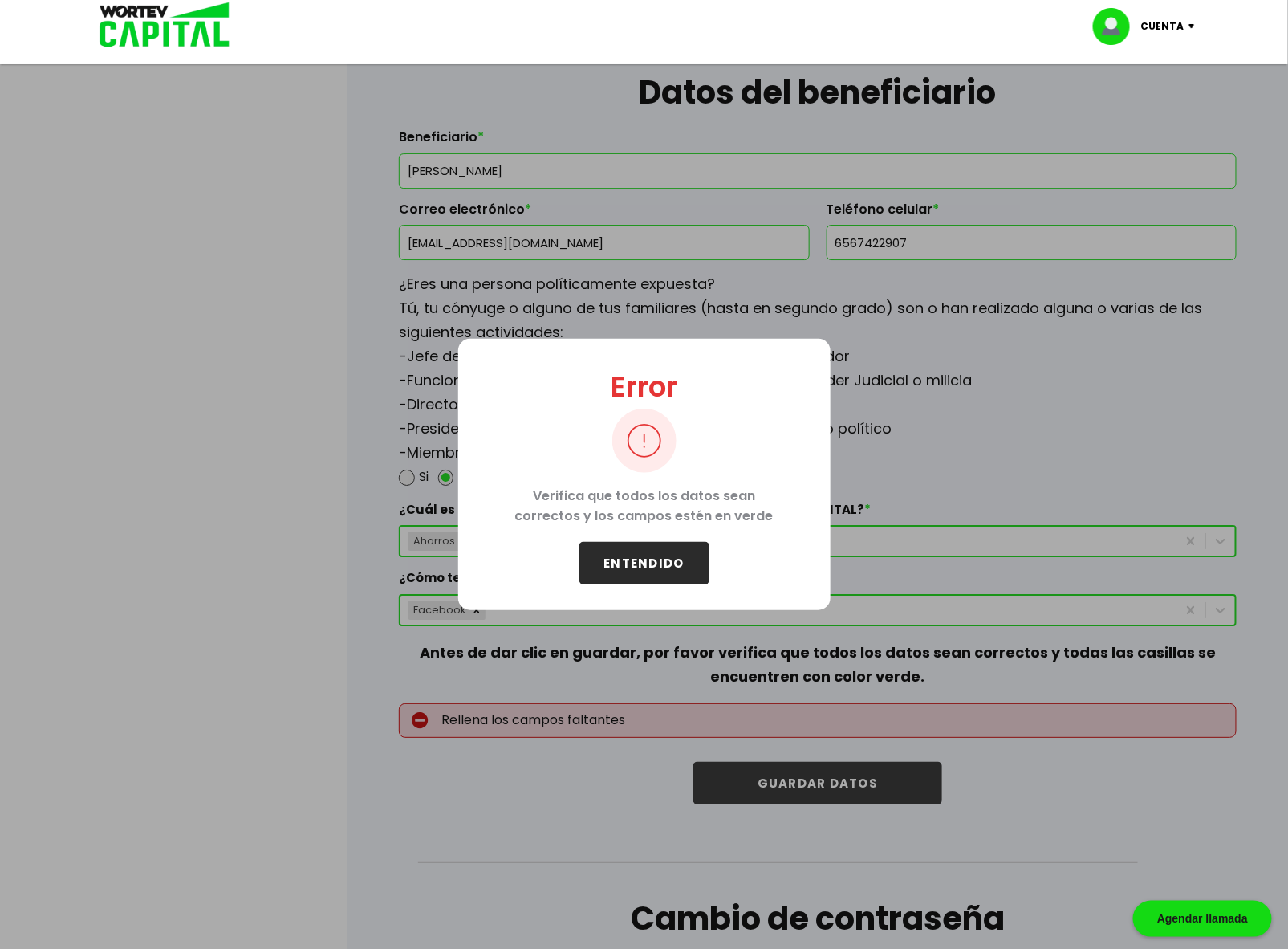
click at [627, 708] on div "Error Verifica que todos los datos sean correctos y los campos estén en verde E…" at bounding box center [644, 474] width 1288 height 949
click at [652, 558] on button "ENTENDIDO" at bounding box center [644, 563] width 130 height 42
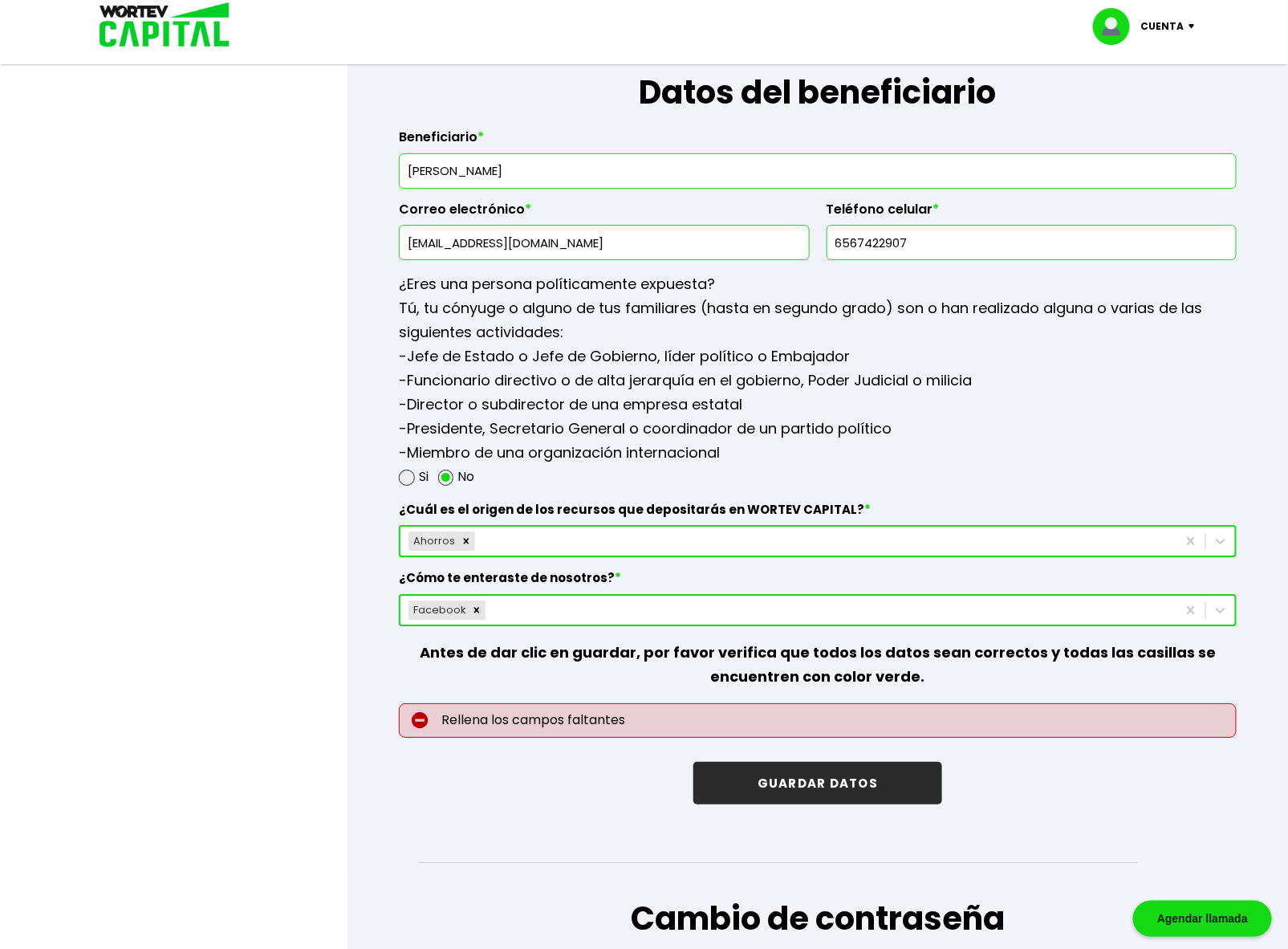
click at [575, 717] on p "Rellena los campos faltantes" at bounding box center [817, 720] width 838 height 35
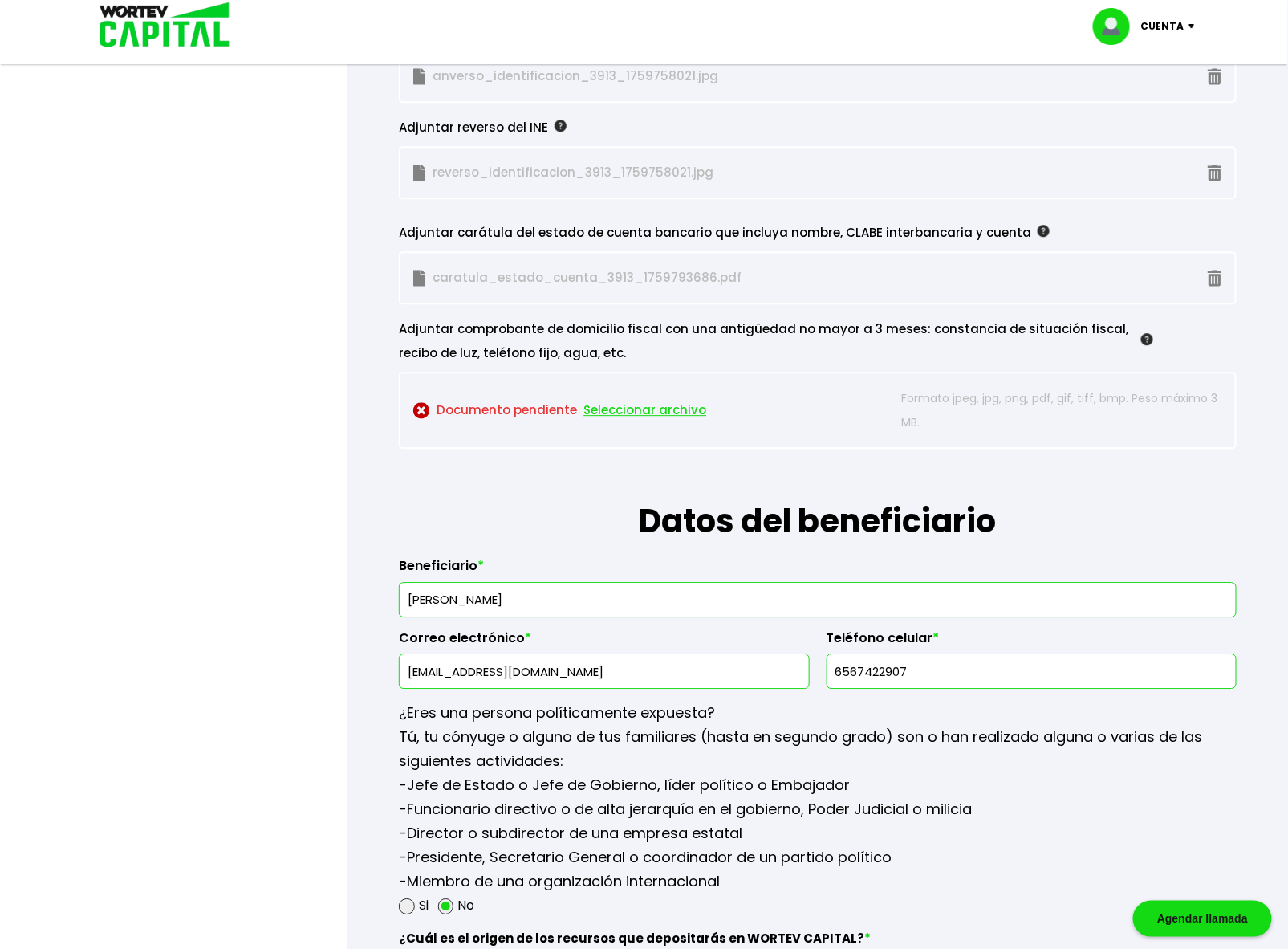
scroll to position [1426, 0]
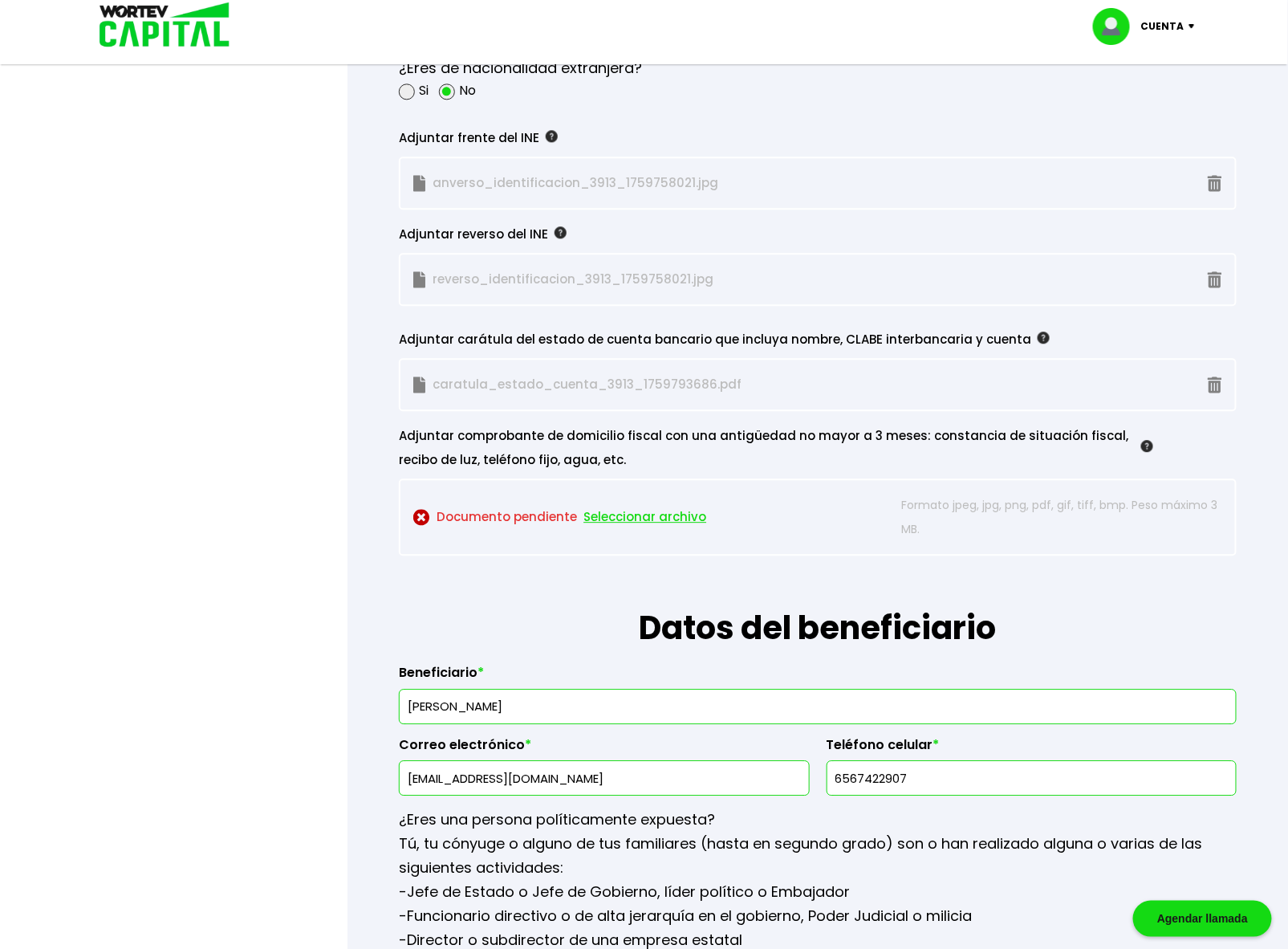
click at [616, 511] on span "Seleccionar archivo" at bounding box center [644, 516] width 123 height 24
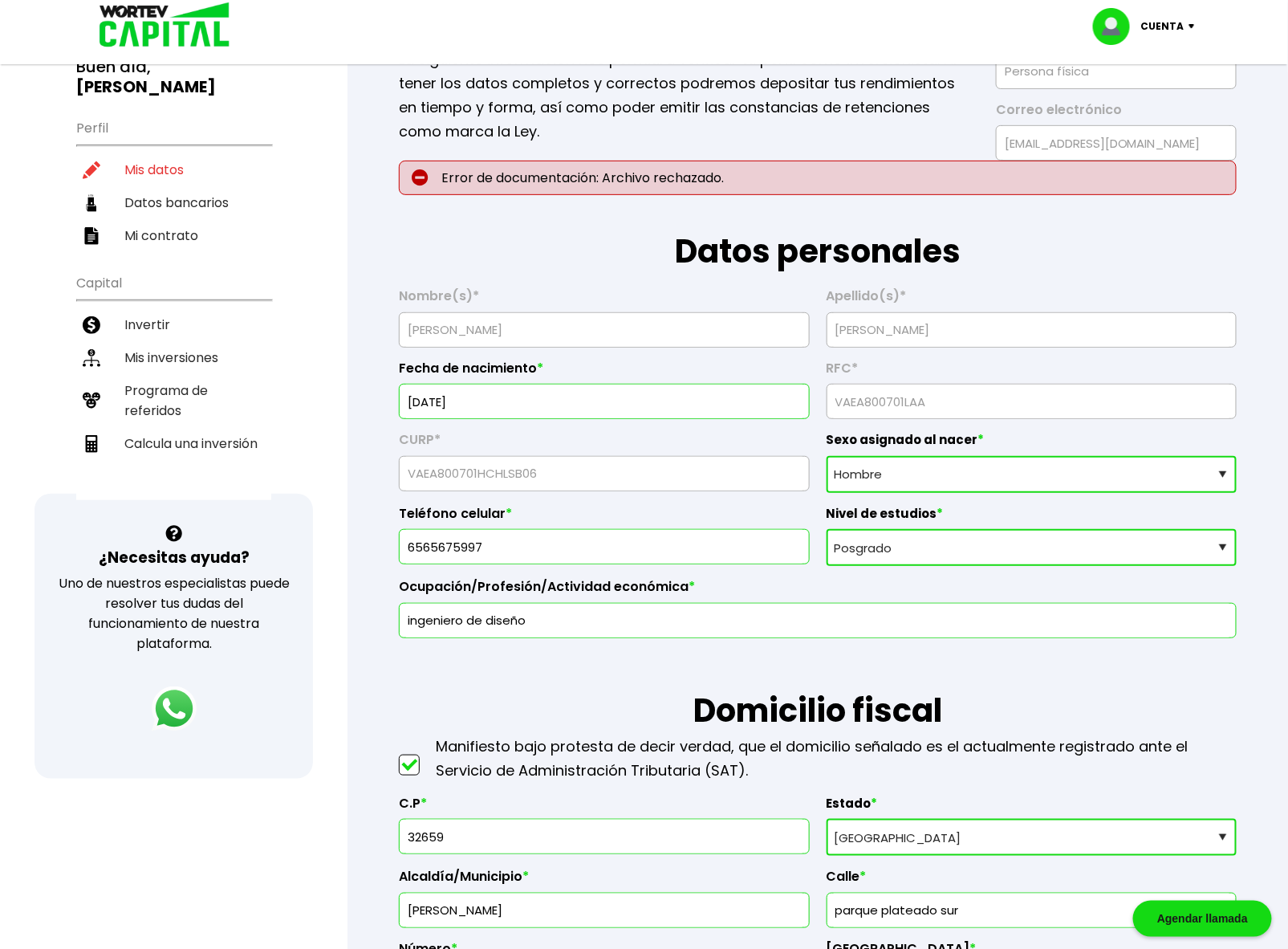
scroll to position [0, 0]
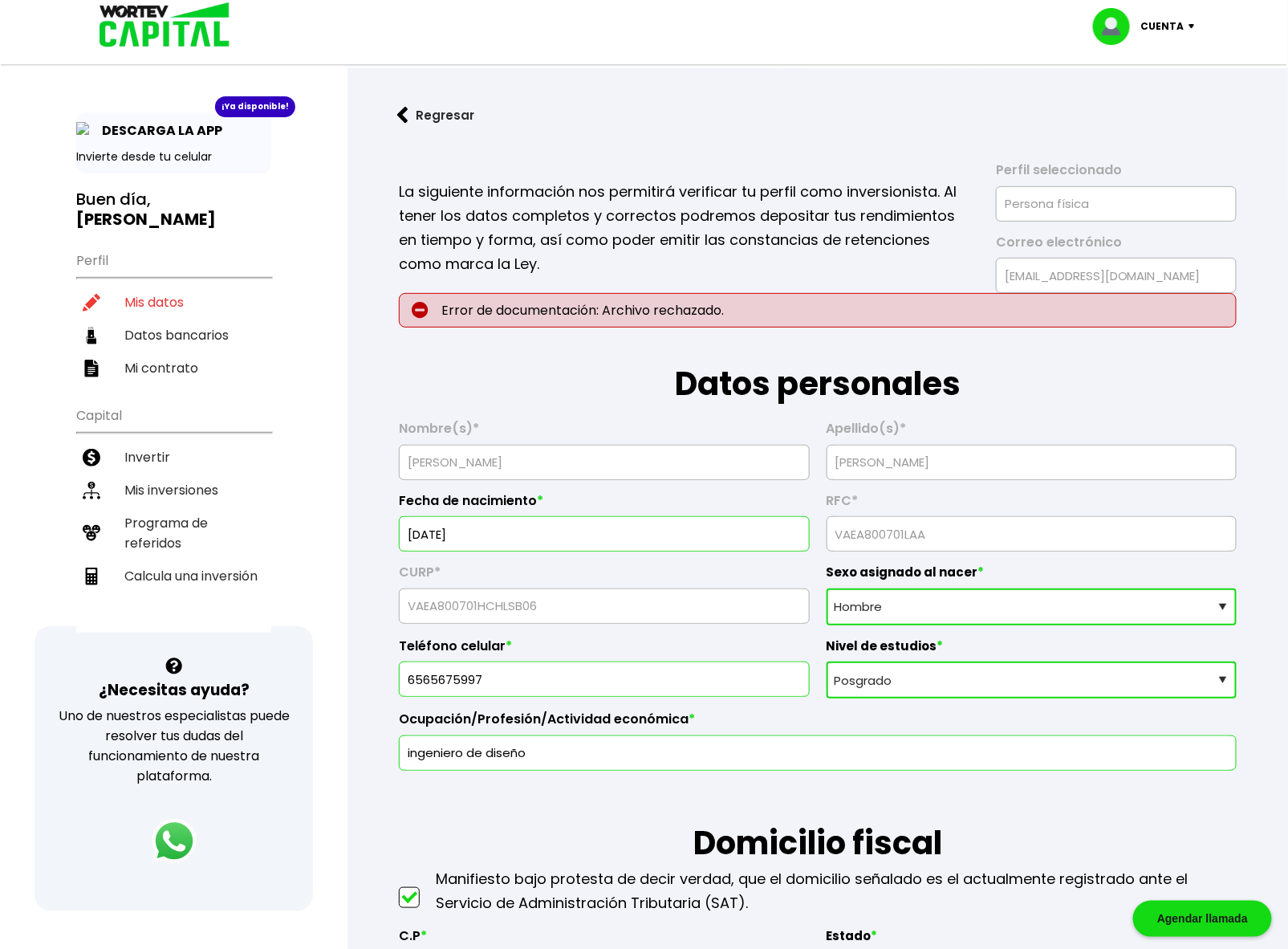
drag, startPoint x: 593, startPoint y: 303, endPoint x: 611, endPoint y: 309, distance: 19.0
click at [593, 303] on p "Error de documentación: Archivo rechazado." at bounding box center [817, 310] width 838 height 35
click at [683, 310] on p "Error de documentación: Archivo rechazado." at bounding box center [817, 310] width 838 height 35
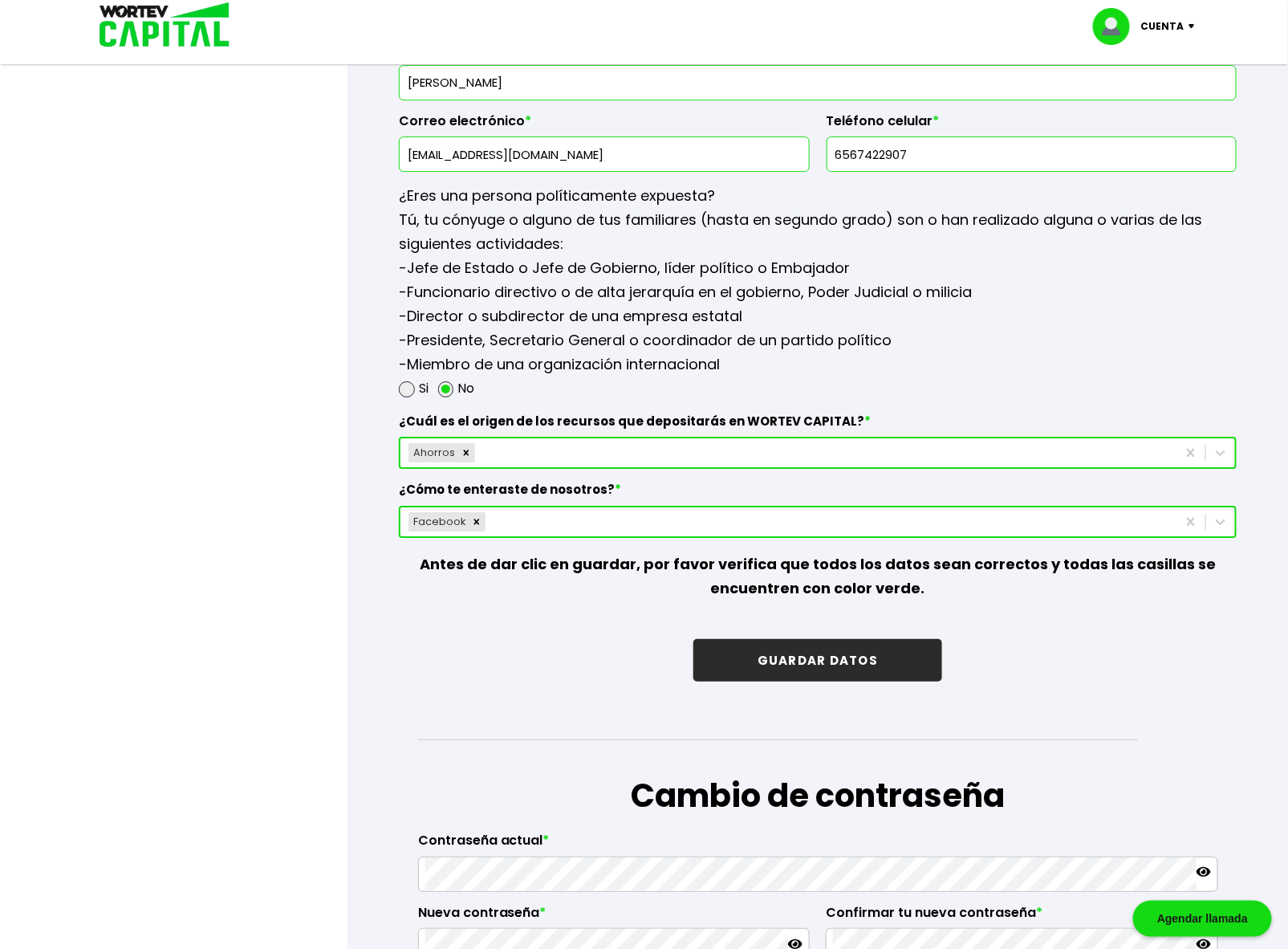
scroll to position [2229, 0]
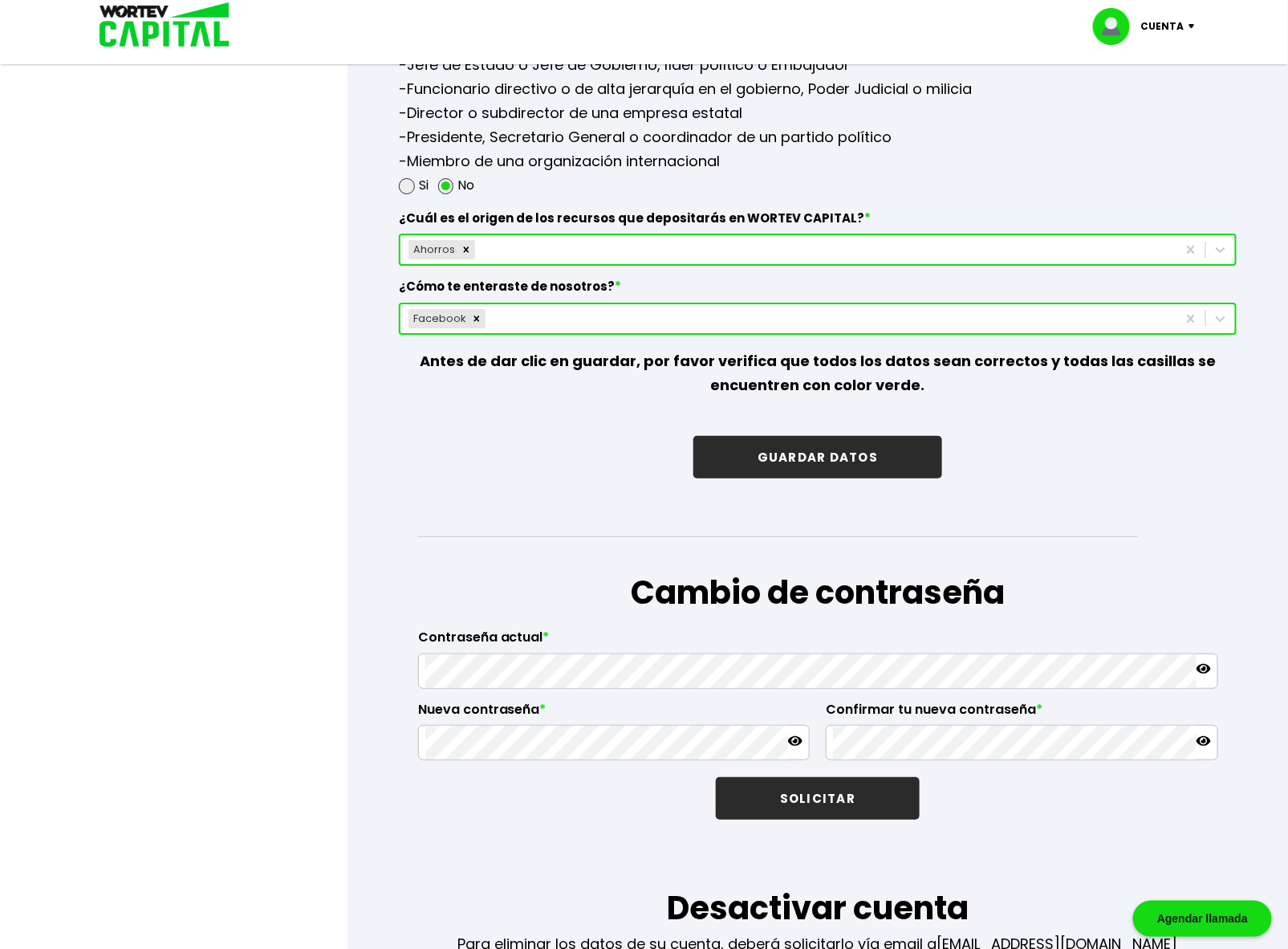
click at [836, 444] on button "GUARDAR DATOS" at bounding box center [817, 457] width 248 height 42
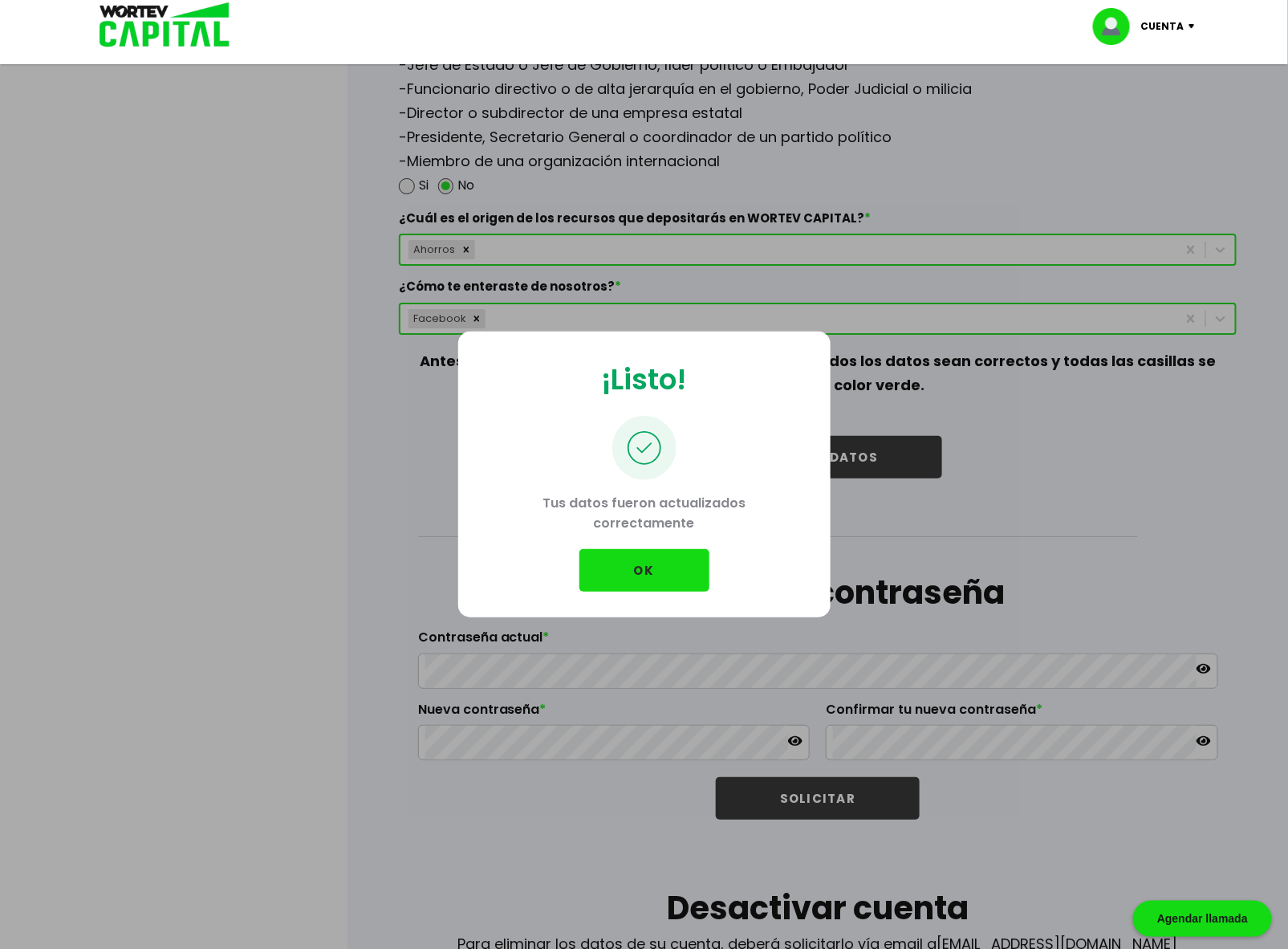
click at [620, 566] on button "OK" at bounding box center [644, 570] width 130 height 42
